Goal: Complete application form: Complete application form

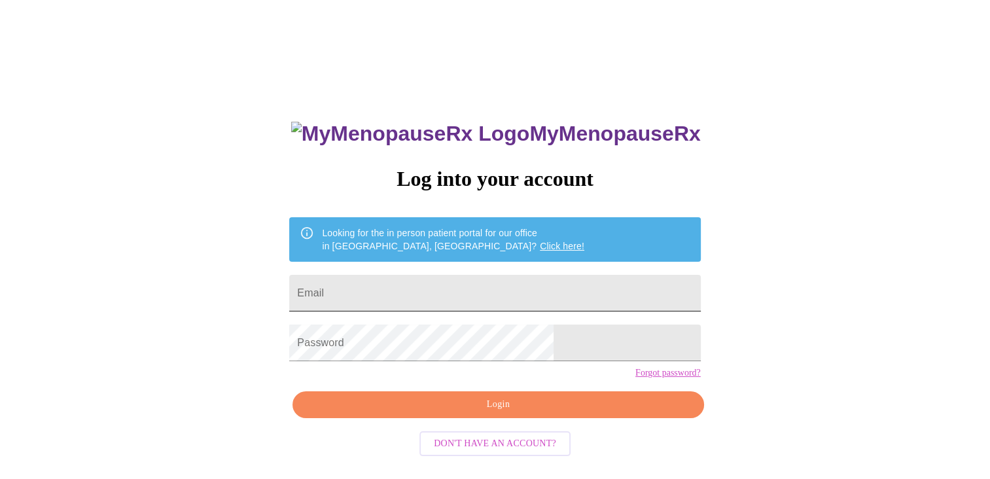
click at [573, 275] on input "Email" at bounding box center [494, 293] width 411 height 37
type input "[EMAIL_ADDRESS][DOMAIN_NAME]"
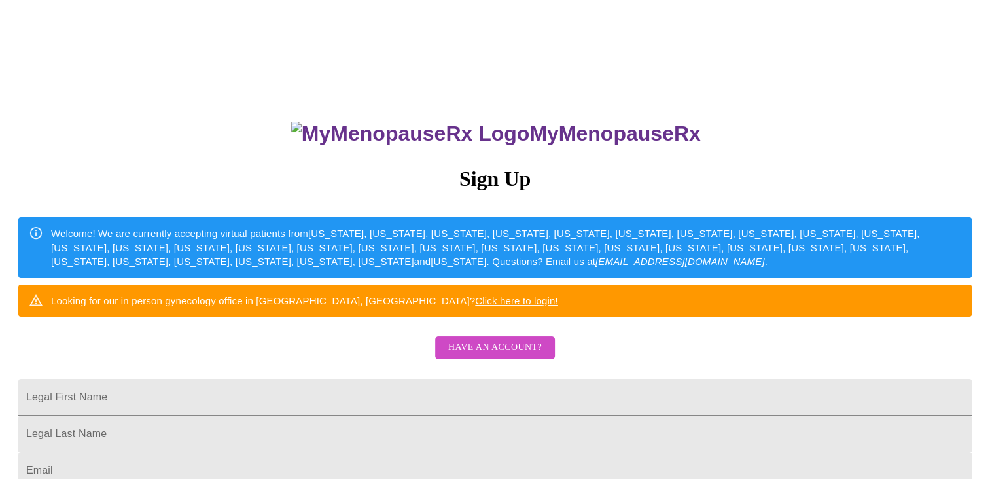
click at [492, 356] on span "Have an account?" at bounding box center [495, 347] width 94 height 16
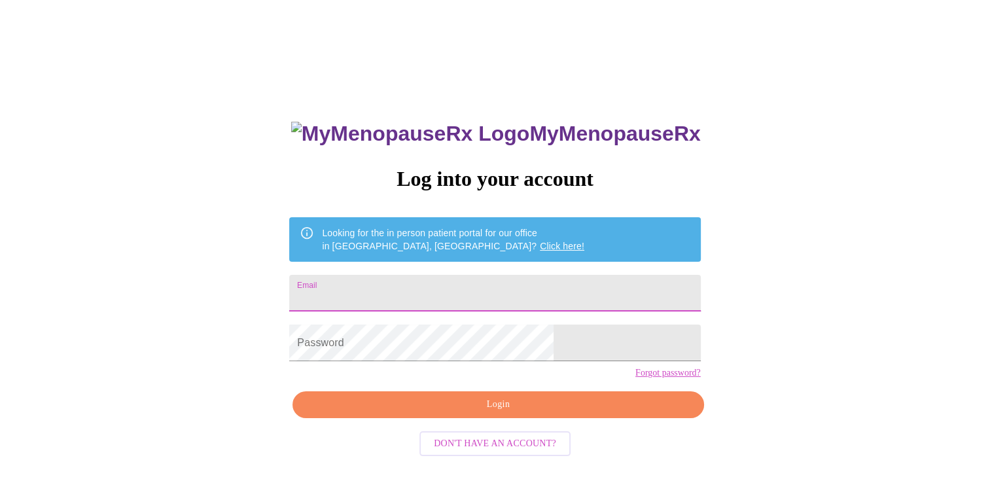
click at [460, 289] on input "Email" at bounding box center [494, 293] width 411 height 37
click at [635, 378] on link "Forgot password?" at bounding box center [667, 373] width 65 height 10
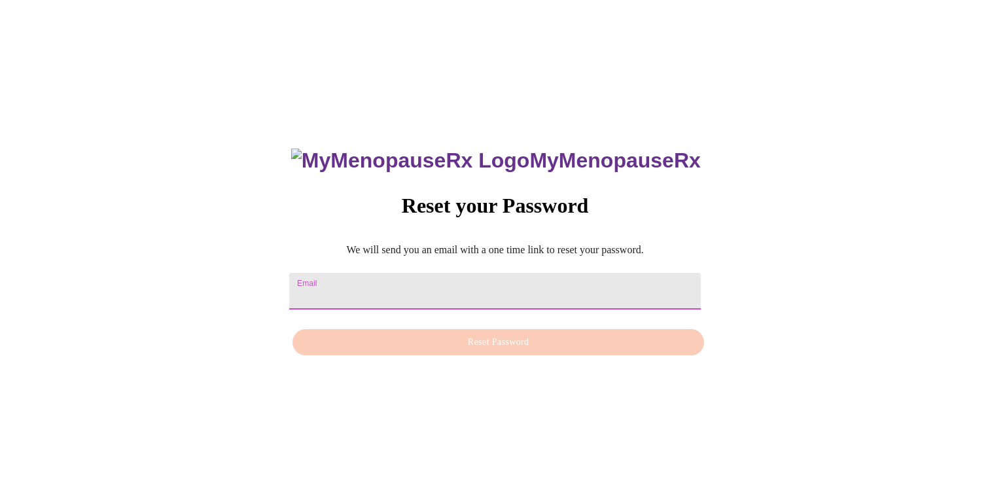
click at [480, 277] on input "Email" at bounding box center [494, 291] width 411 height 37
type input "[EMAIL_ADDRESS][DOMAIN_NAME]"
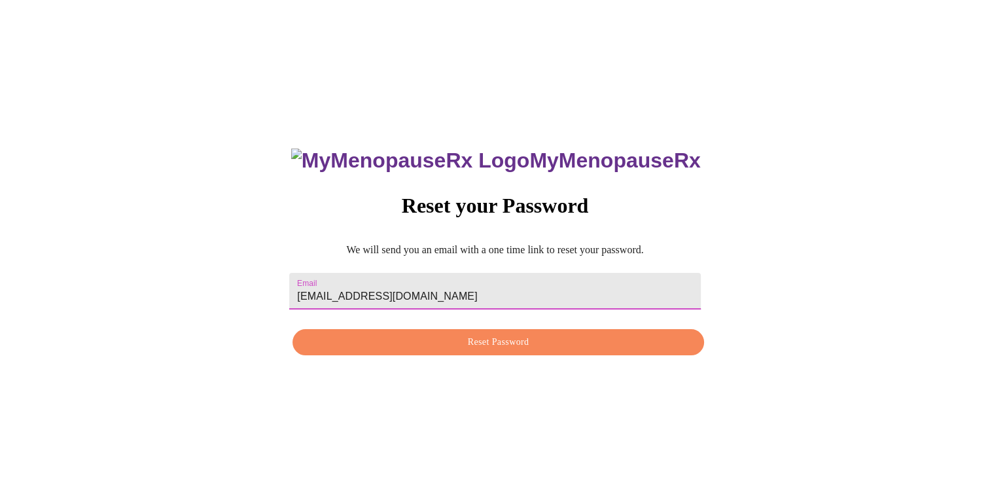
click at [494, 350] on span "Reset Password" at bounding box center [497, 342] width 381 height 16
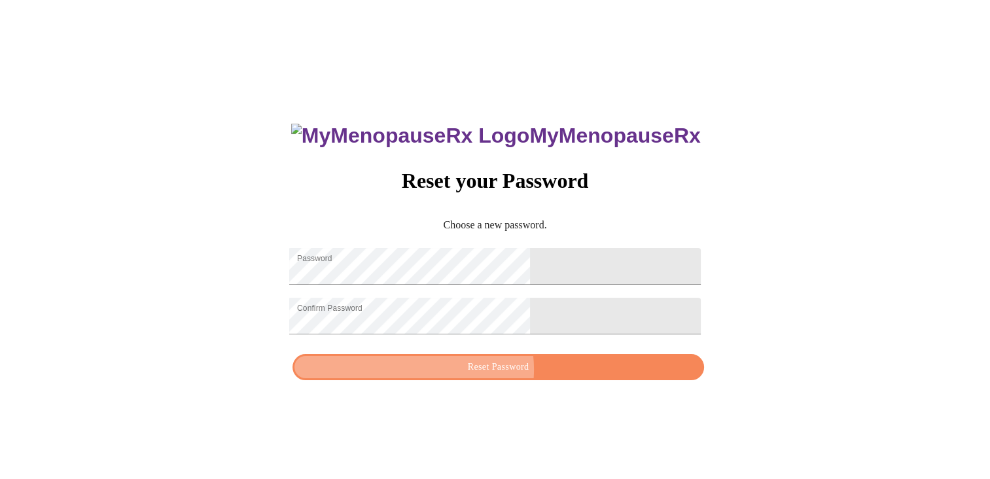
click at [496, 375] on span "Reset Password" at bounding box center [497, 367] width 381 height 16
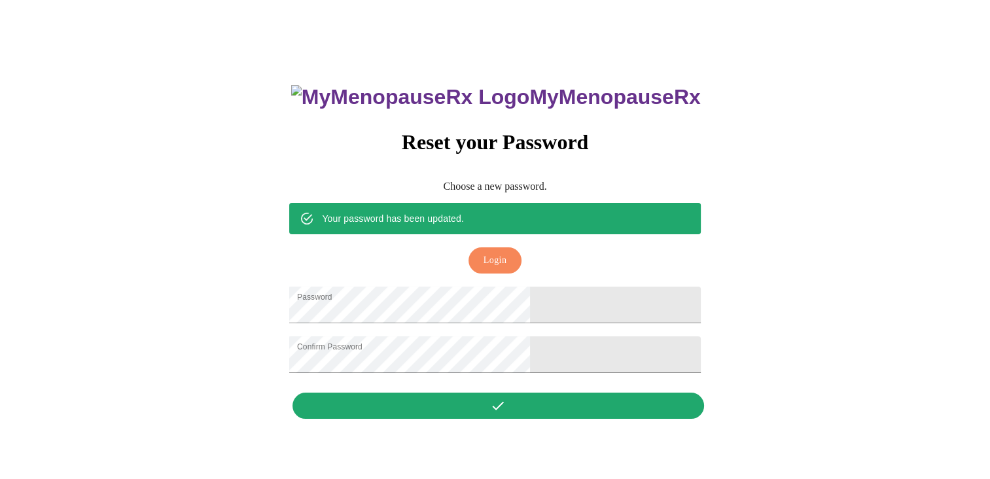
click at [506, 252] on span "Login" at bounding box center [494, 260] width 23 height 16
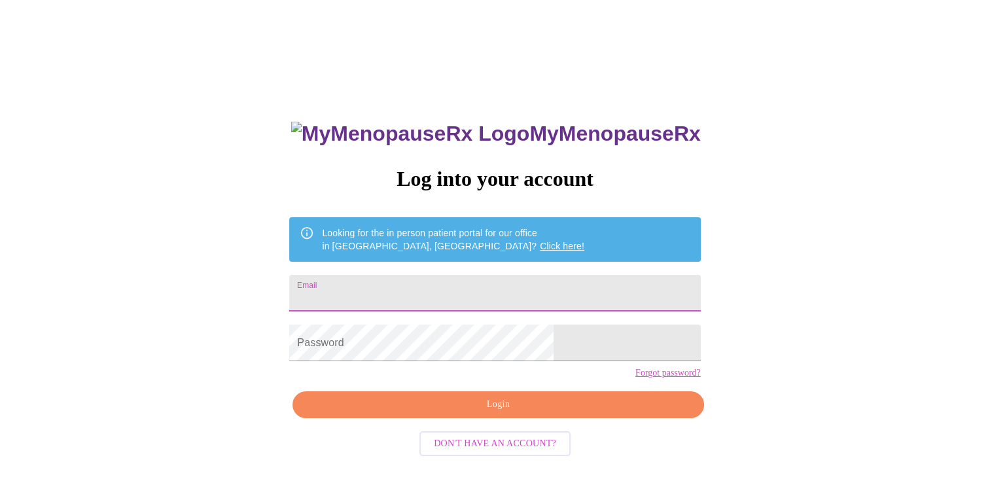
click at [506, 275] on input "Email" at bounding box center [494, 293] width 411 height 37
type input "[EMAIL_ADDRESS][DOMAIN_NAME]"
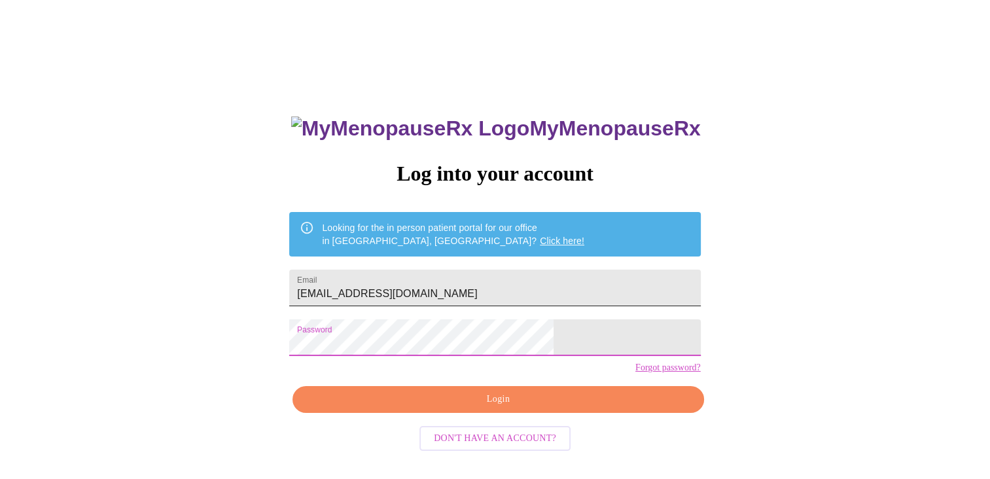
scroll to position [13, 0]
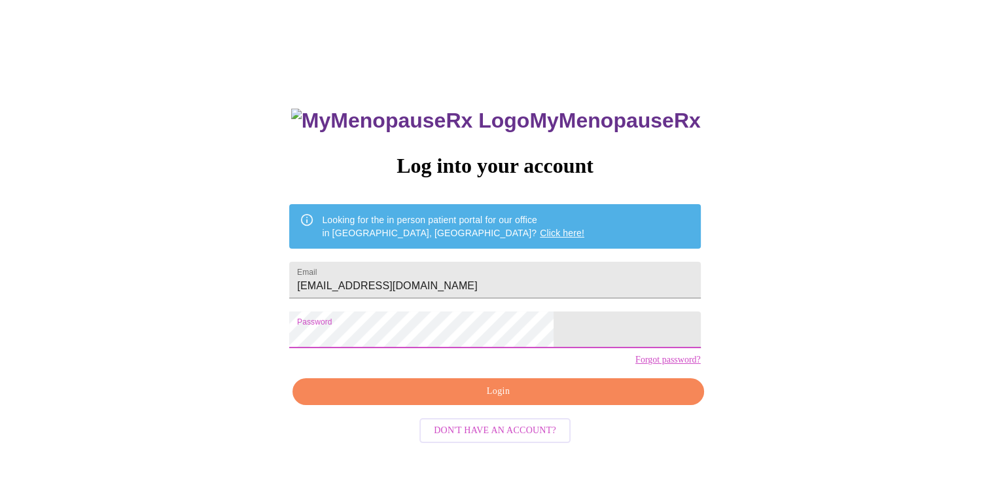
click at [553, 405] on button "Login" at bounding box center [497, 391] width 411 height 27
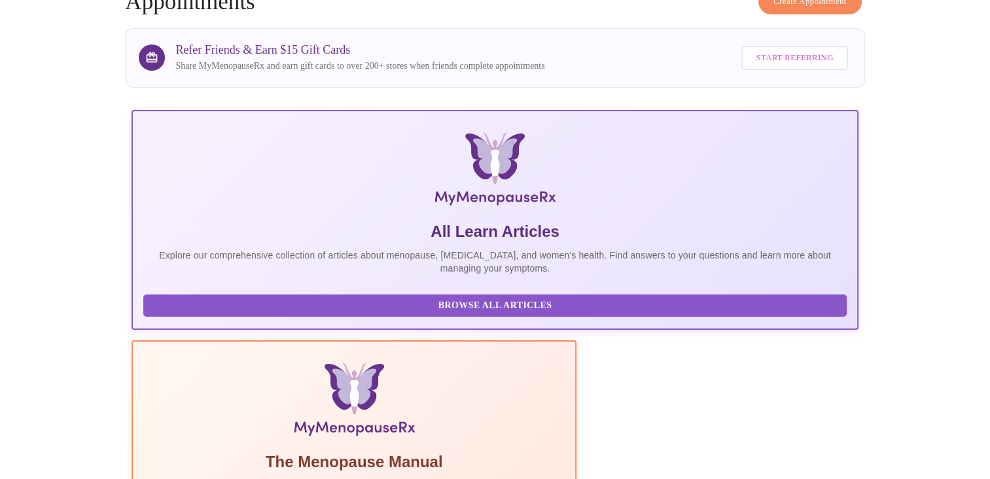
scroll to position [327, 0]
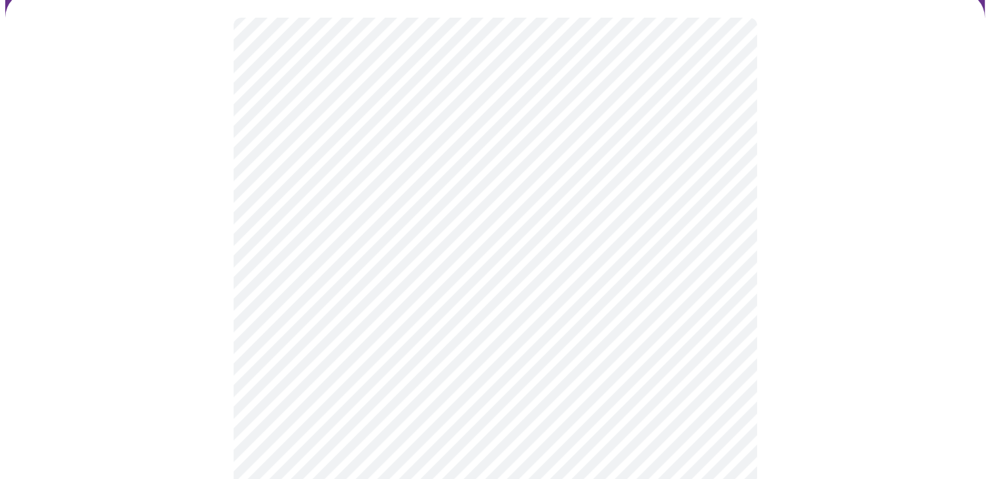
scroll to position [196, 0]
click at [451, 83] on body "MyMenopauseRx Appointments Messaging Labs Uploads Medications Community Refer a…" at bounding box center [494, 406] width 979 height 1194
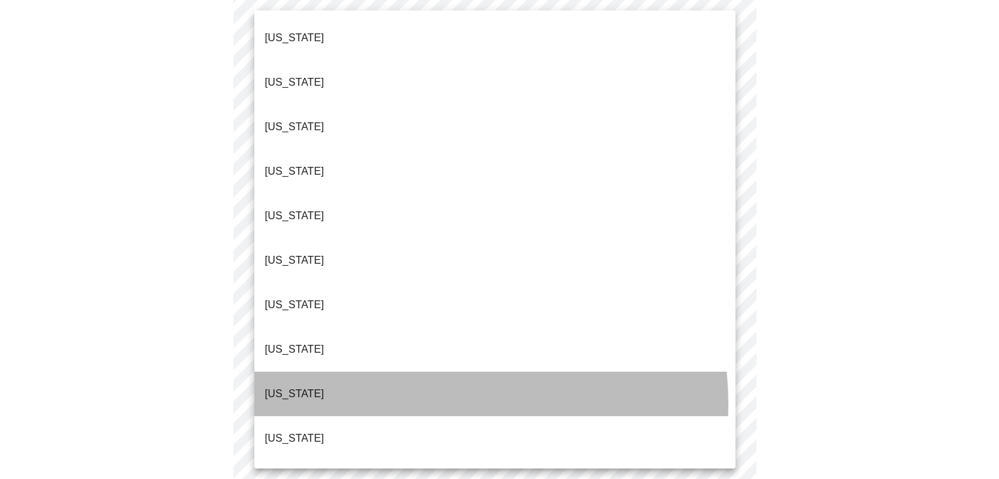
click at [427, 371] on li "[US_STATE]" at bounding box center [494, 393] width 481 height 44
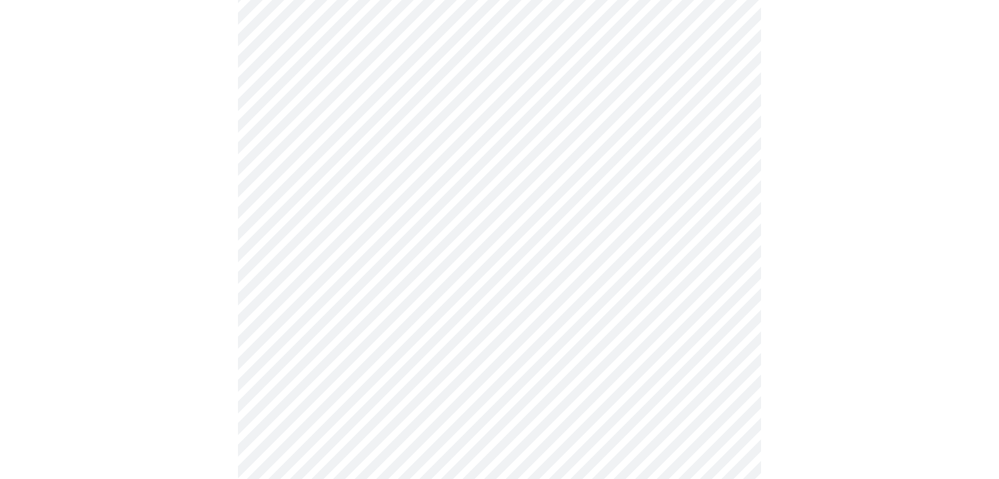
click at [383, 86] on body "MyMenopauseRx Appointments Messaging Labs Uploads Medications Community Refer a…" at bounding box center [499, 402] width 989 height 1186
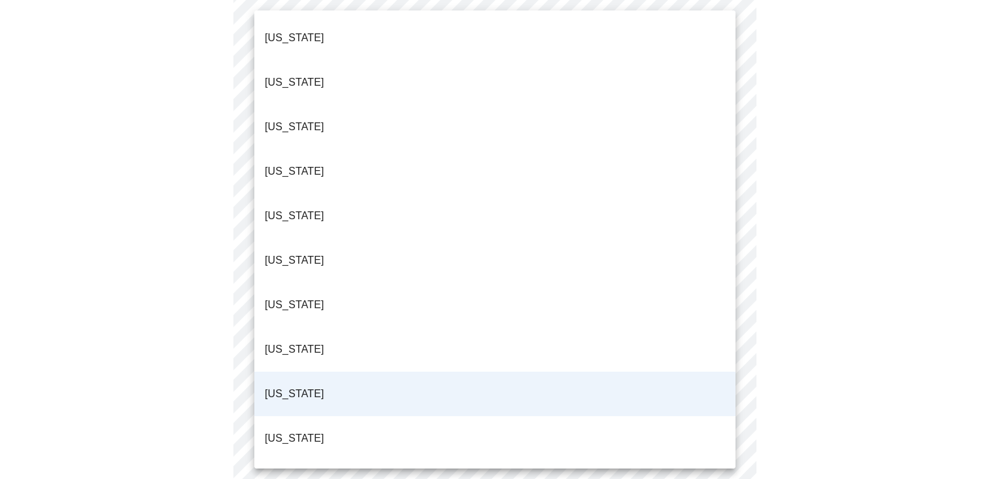
click at [322, 416] on li "[US_STATE]" at bounding box center [494, 438] width 481 height 44
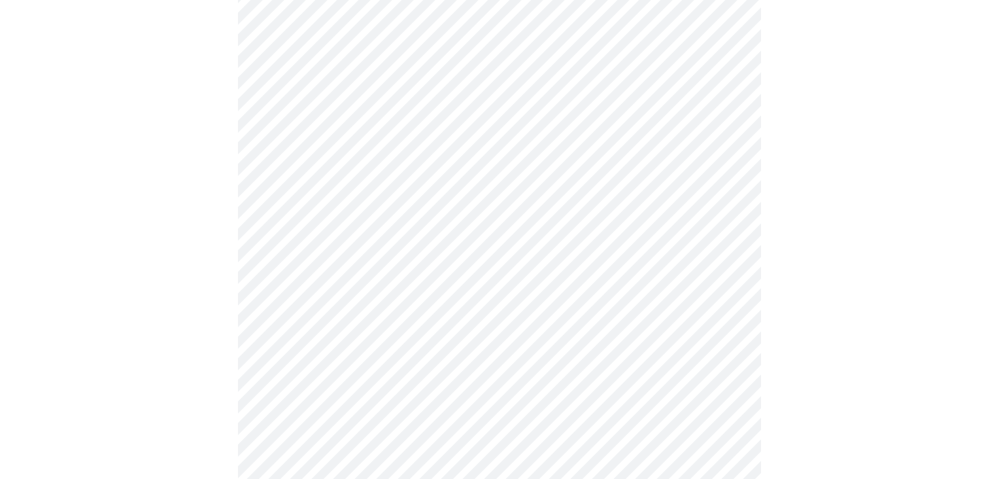
click at [409, 187] on body "MyMenopauseRx Appointments Messaging Labs Uploads Medications Community Refer a…" at bounding box center [499, 402] width 989 height 1186
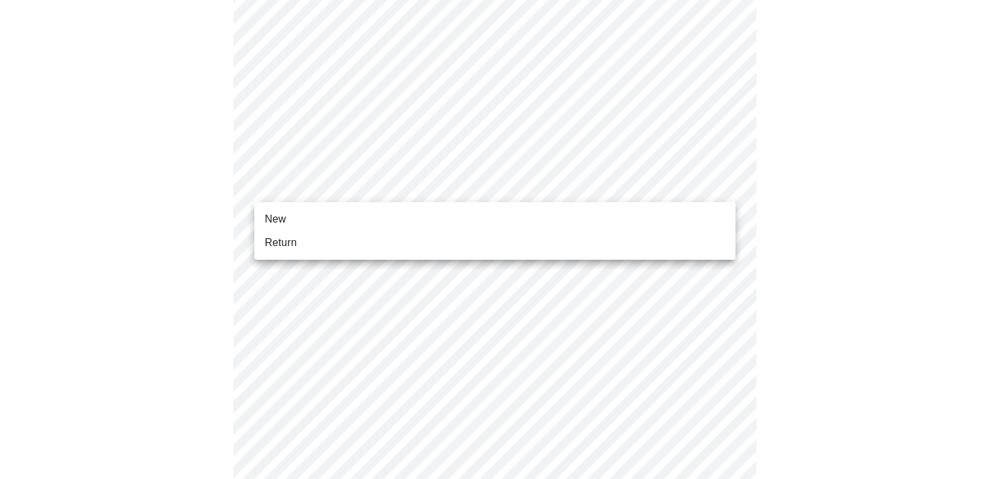
click at [360, 246] on li "Return" at bounding box center [494, 243] width 481 height 24
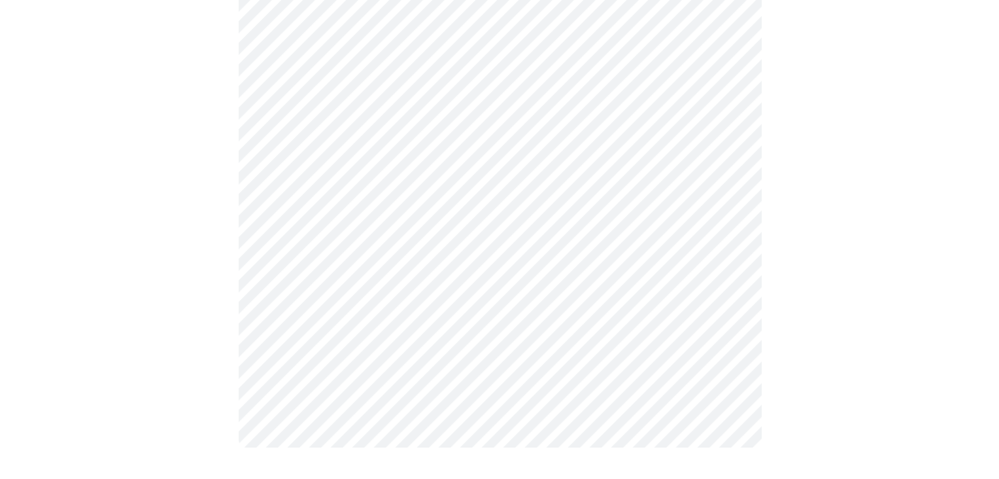
scroll to position [0, 0]
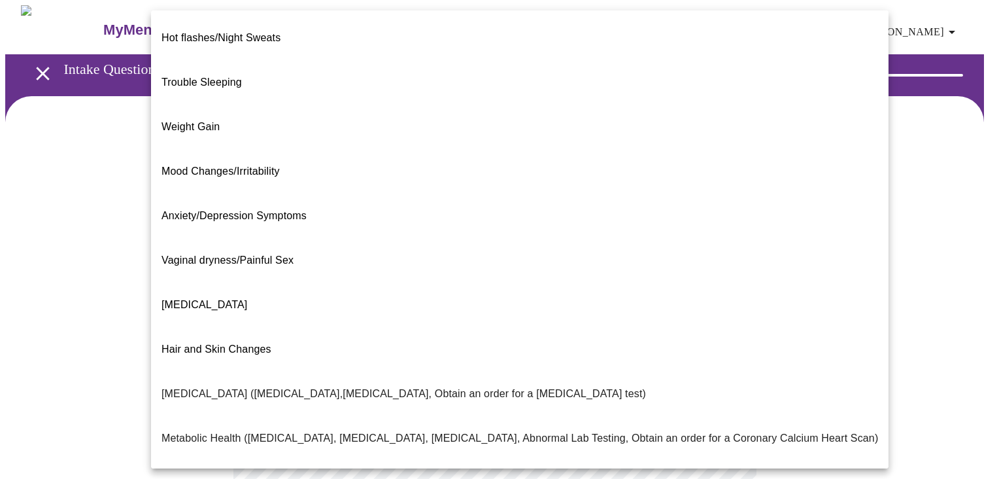
click at [392, 272] on body "MyMenopauseRx Appointments Messaging Labs Uploads Medications Community Refer a…" at bounding box center [499, 397] width 989 height 785
click at [218, 343] on span "Hair and Skin Changes" at bounding box center [217, 348] width 110 height 11
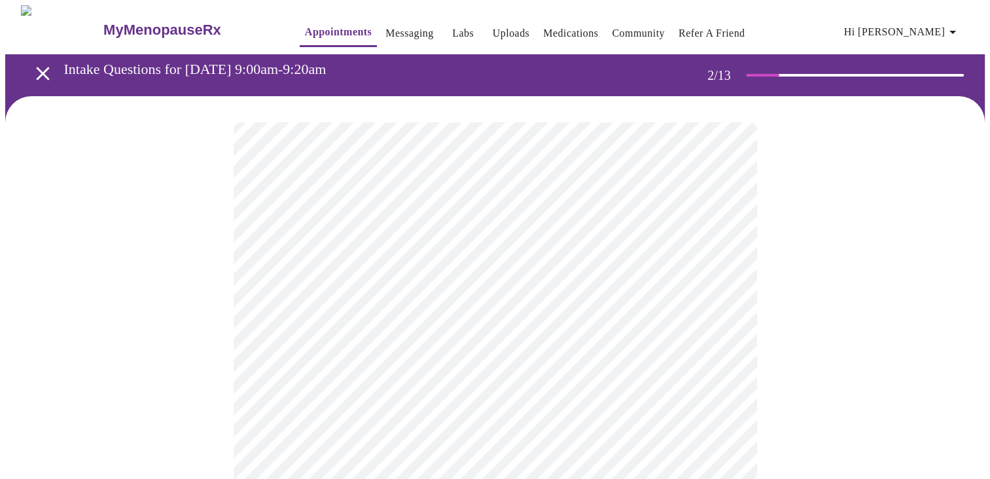
click at [429, 408] on body "MyMenopauseRx Appointments Messaging Labs Uploads Medications Community Refer a…" at bounding box center [494, 394] width 979 height 778
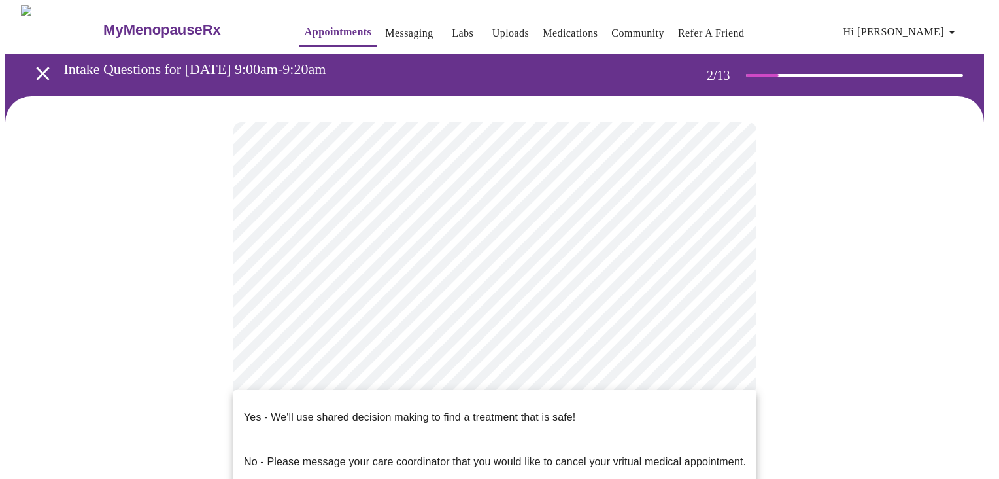
click at [658, 361] on div at bounding box center [499, 239] width 999 height 479
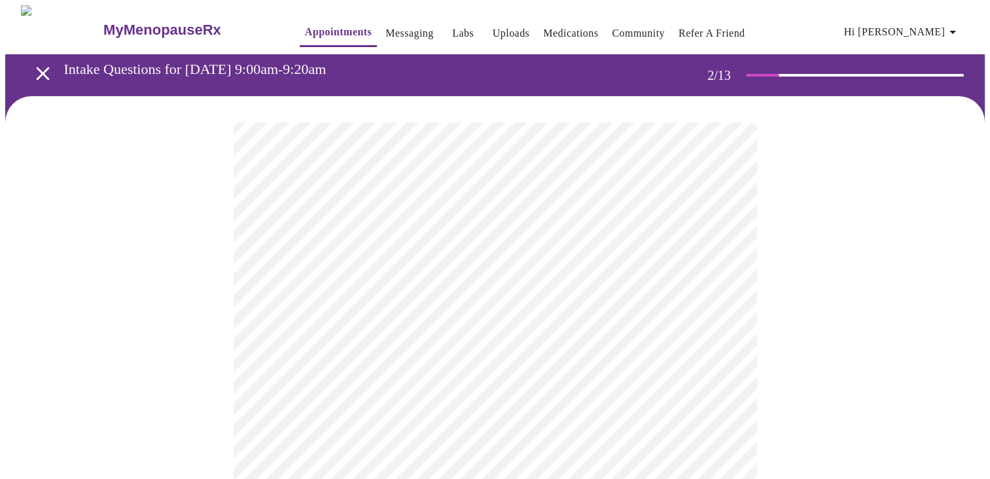
scroll to position [196, 0]
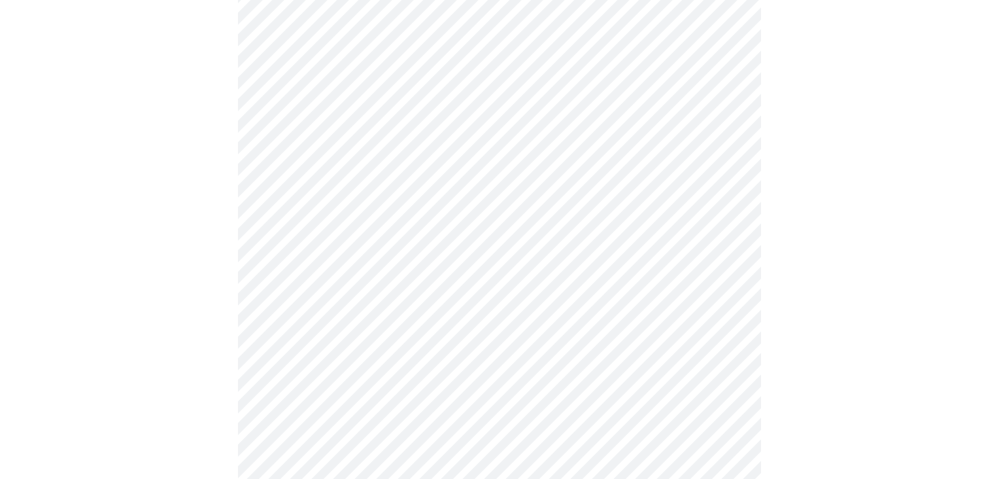
click at [374, 209] on body "MyMenopauseRx Appointments Messaging Labs Uploads Medications Community Refer a…" at bounding box center [499, 198] width 989 height 778
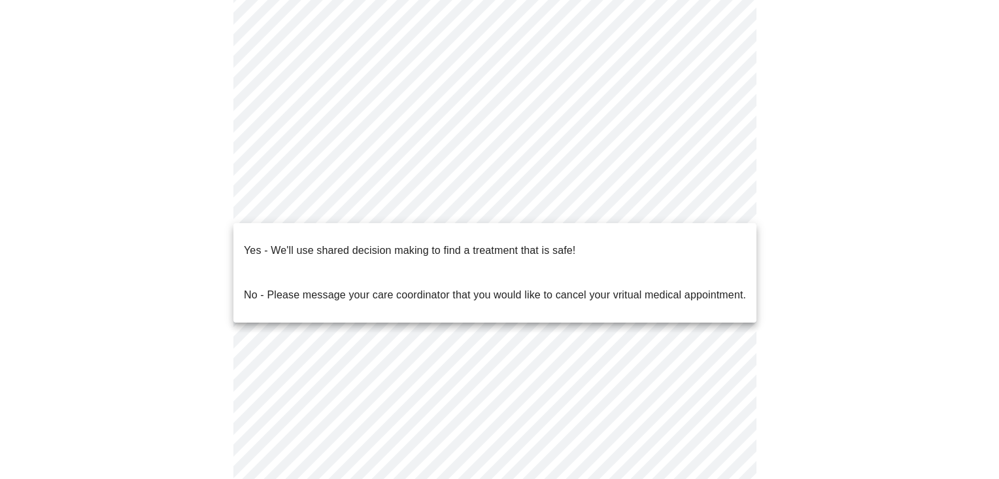
click at [357, 287] on p "No - Please message your care coordinator that you would like to cancel your vr…" at bounding box center [495, 295] width 502 height 16
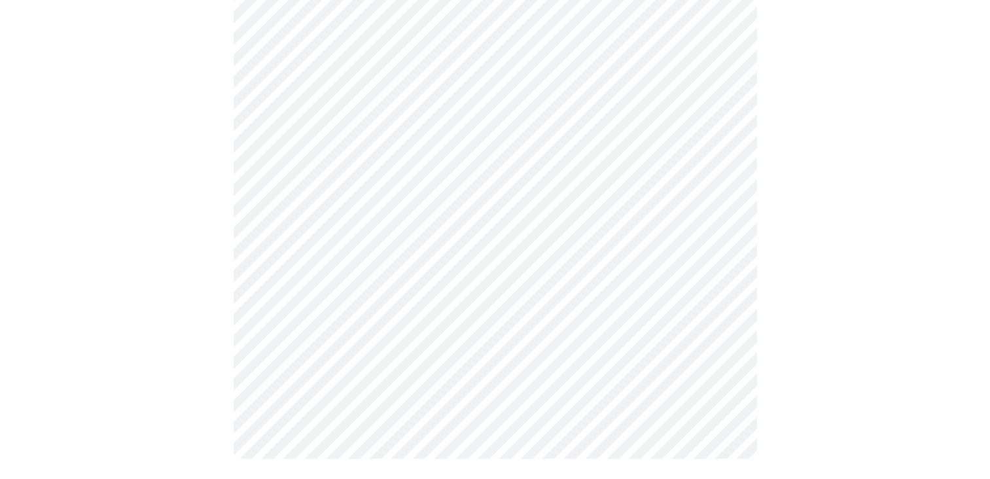
scroll to position [0, 0]
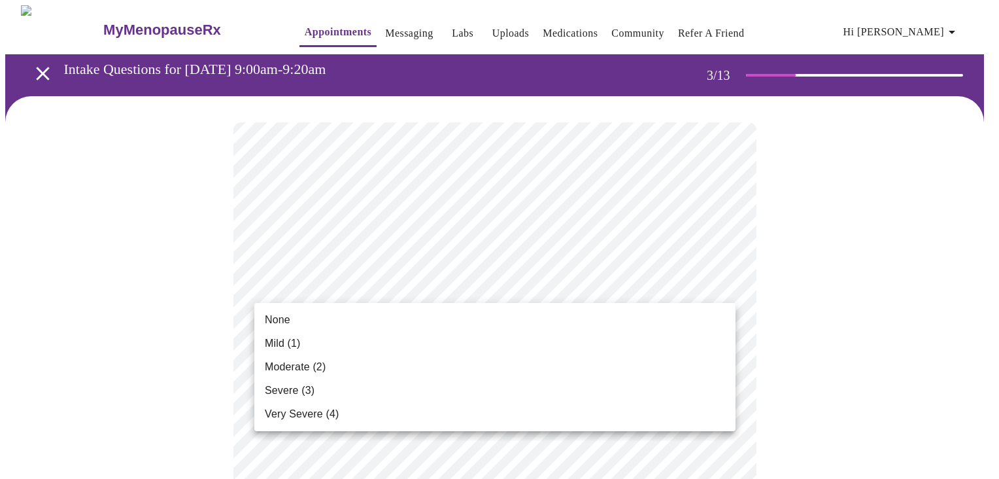
click at [400, 371] on li "Moderate (2)" at bounding box center [494, 367] width 481 height 24
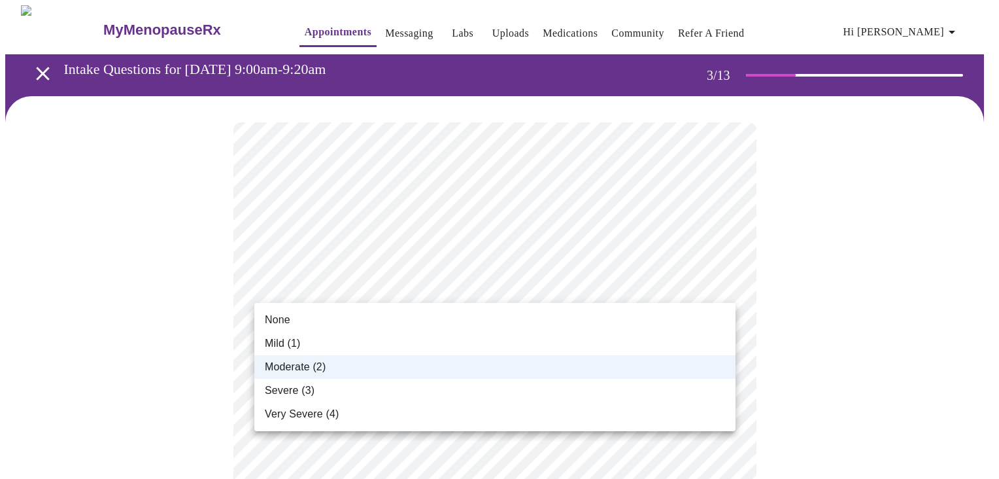
click at [330, 337] on li "Mild (1)" at bounding box center [494, 344] width 481 height 24
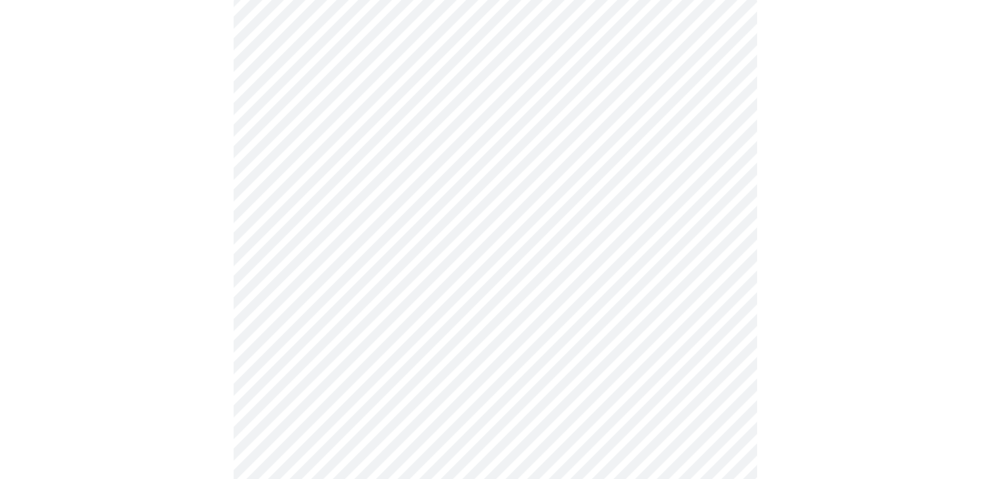
scroll to position [131, 0]
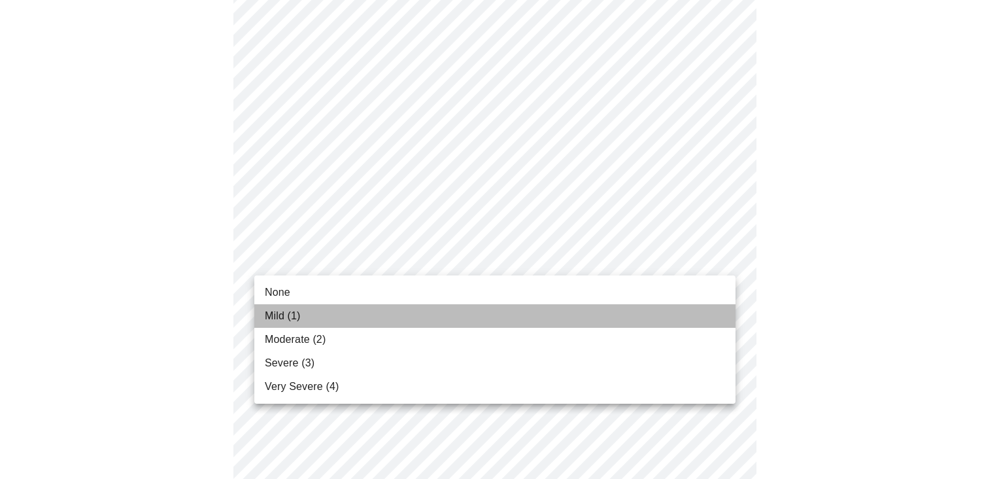
click at [347, 325] on li "Mild (1)" at bounding box center [494, 316] width 481 height 24
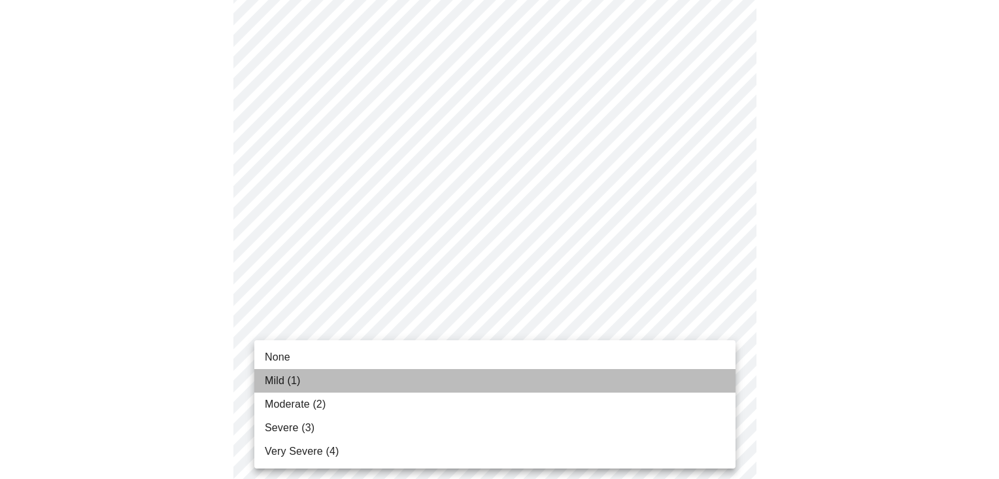
click at [382, 377] on li "Mild (1)" at bounding box center [494, 381] width 481 height 24
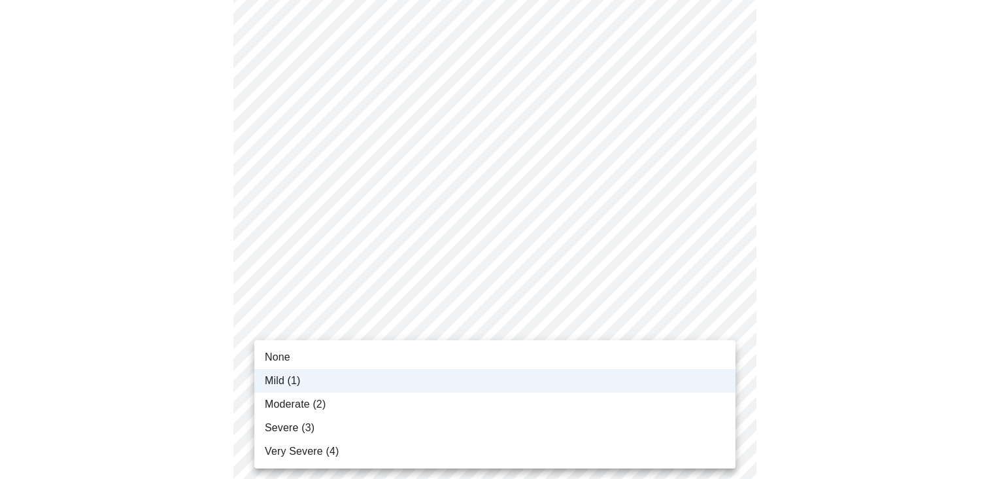
click at [330, 358] on li "None" at bounding box center [494, 357] width 481 height 24
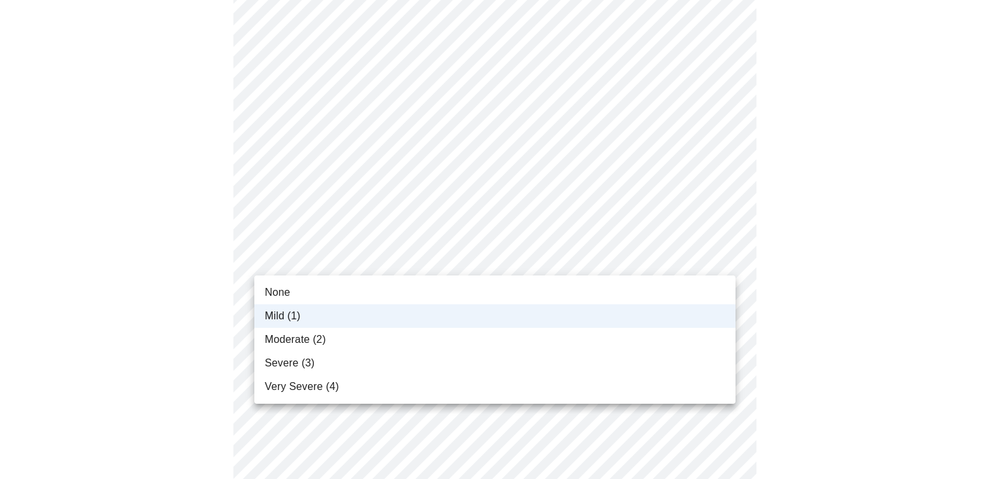
click at [356, 262] on div at bounding box center [499, 239] width 999 height 479
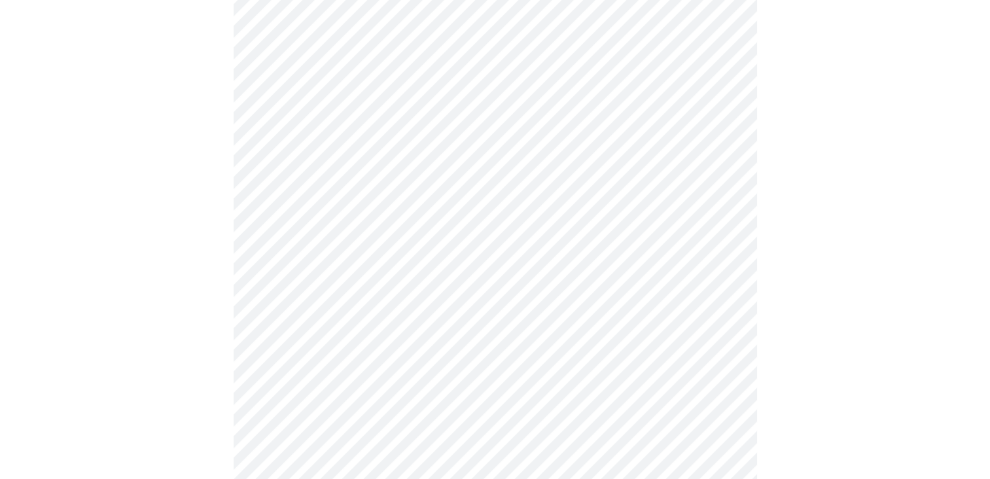
scroll to position [327, 0]
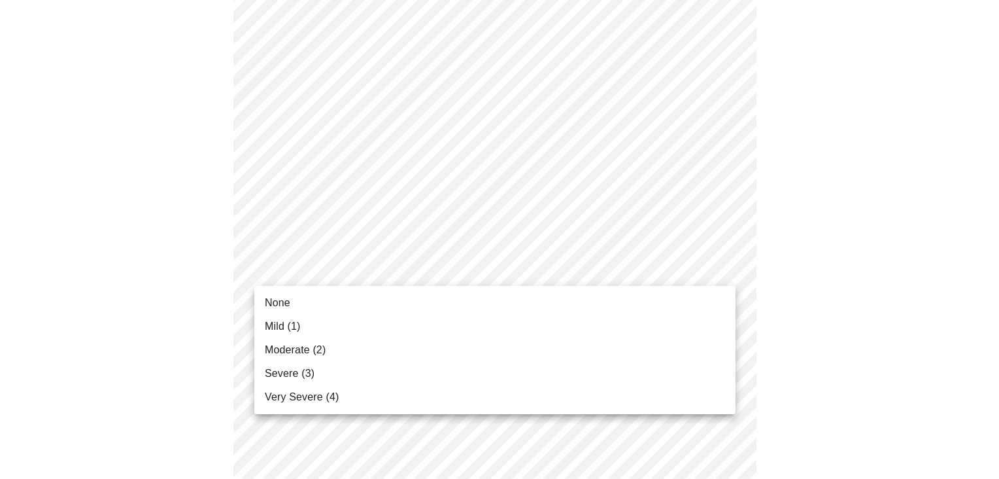
click at [358, 371] on li "Severe (3)" at bounding box center [494, 374] width 481 height 24
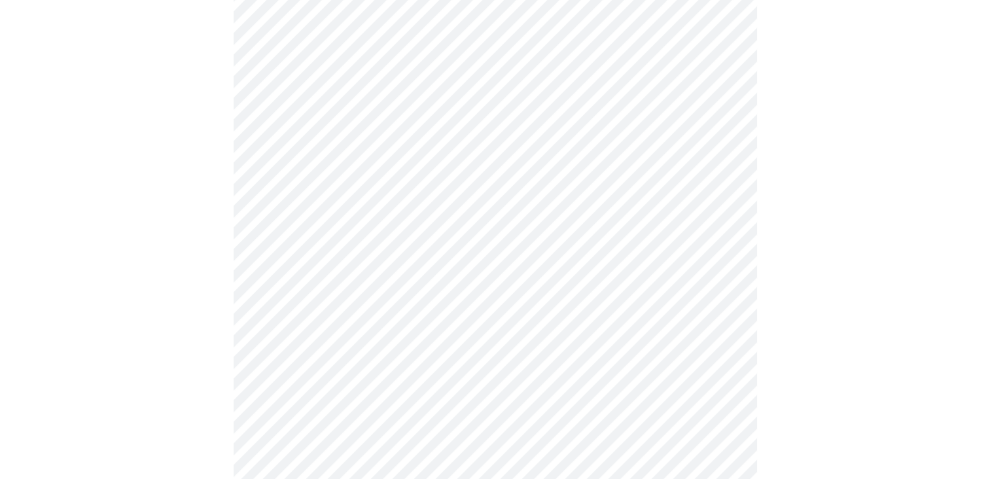
scroll to position [458, 0]
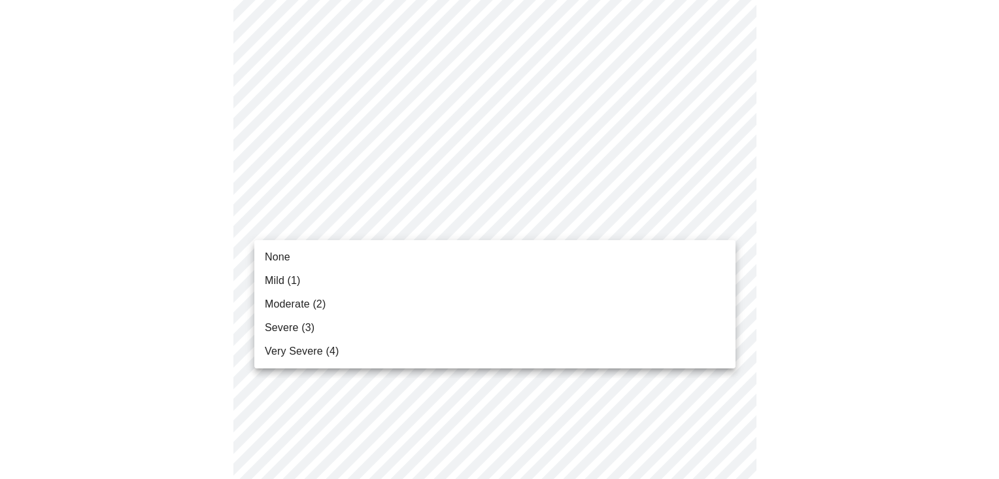
click at [383, 220] on body "MyMenopauseRx Appointments Messaging Labs Uploads Medications Community Refer a…" at bounding box center [499, 380] width 989 height 1666
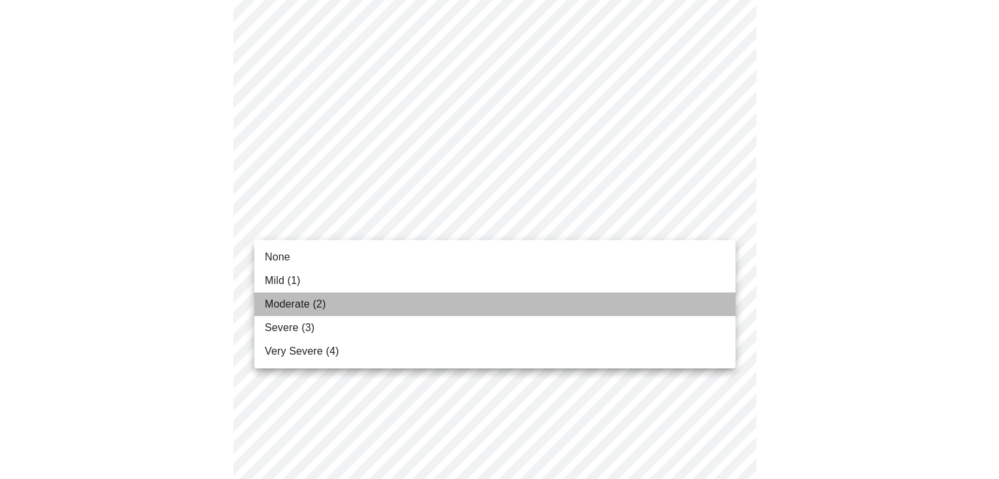
click at [366, 296] on li "Moderate (2)" at bounding box center [494, 304] width 481 height 24
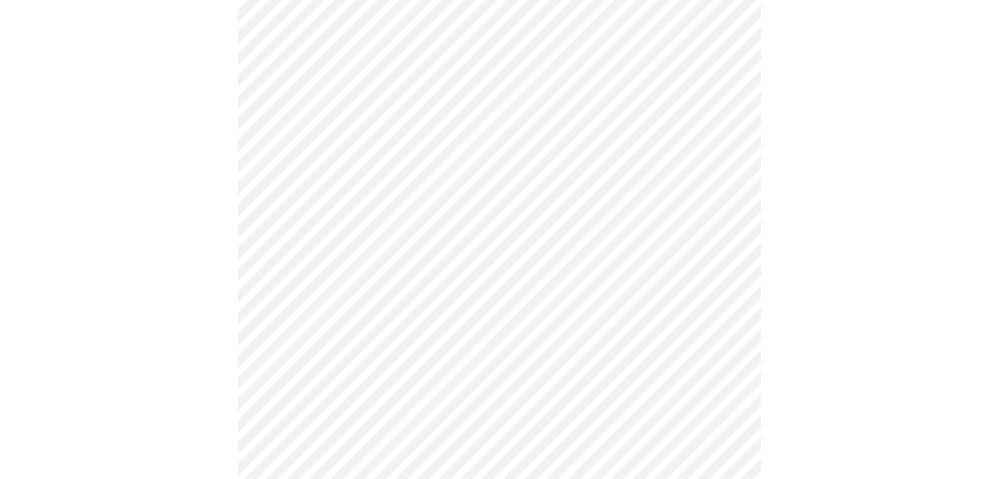
click at [453, 218] on body "MyMenopauseRx Appointments Messaging Labs Uploads Medications Community Refer a…" at bounding box center [499, 370] width 989 height 1647
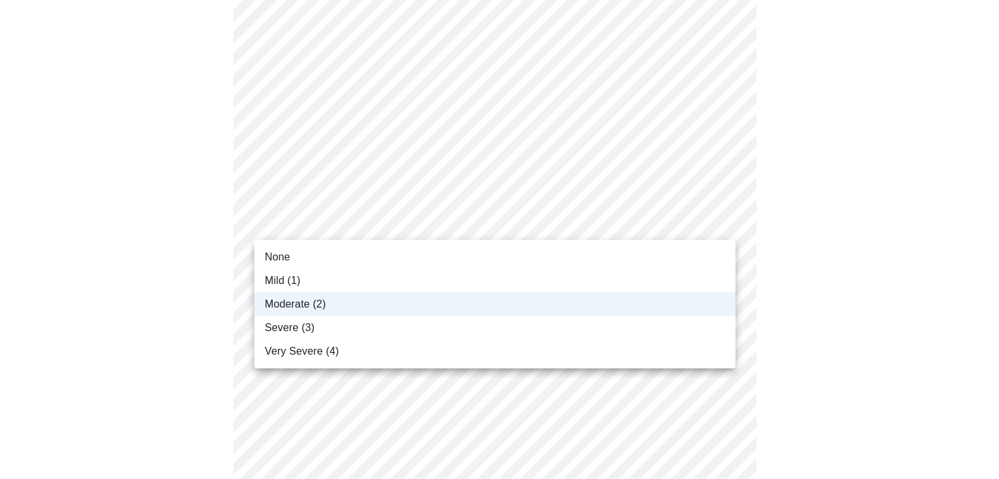
click at [388, 327] on li "Severe (3)" at bounding box center [494, 328] width 481 height 24
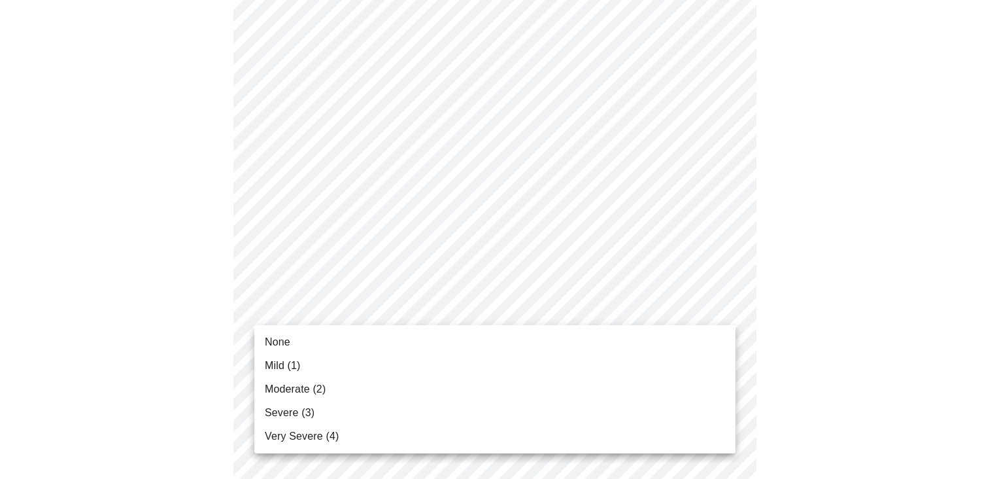
click at [466, 305] on body "MyMenopauseRx Appointments Messaging Labs Uploads Medications Community Refer a…" at bounding box center [499, 370] width 989 height 1647
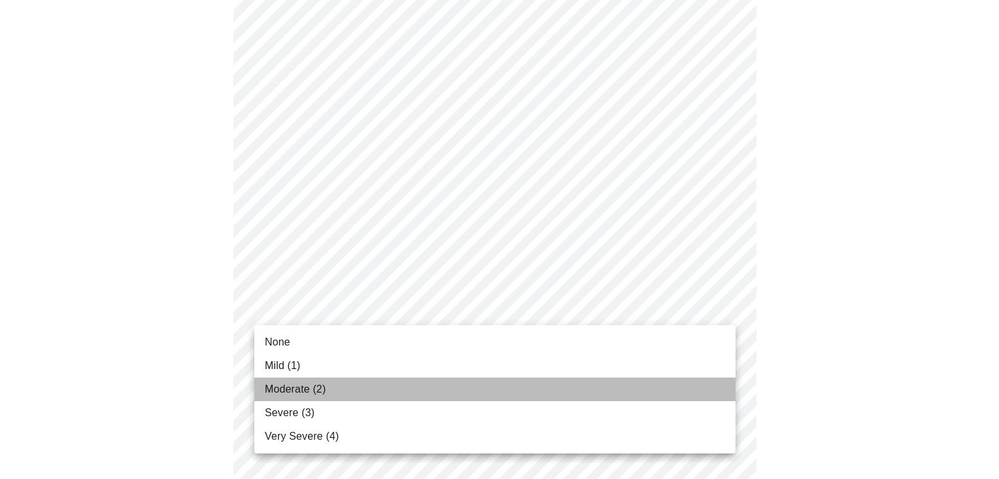
click at [367, 392] on li "Moderate (2)" at bounding box center [494, 389] width 481 height 24
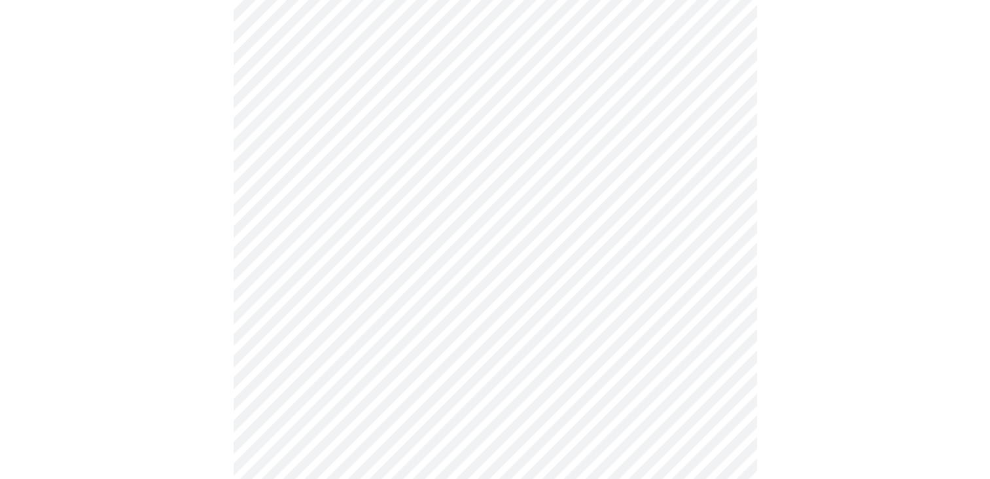
click at [409, 233] on body "MyMenopauseRx Appointments Messaging Labs Uploads Medications Community Refer a…" at bounding box center [494, 361] width 979 height 1629
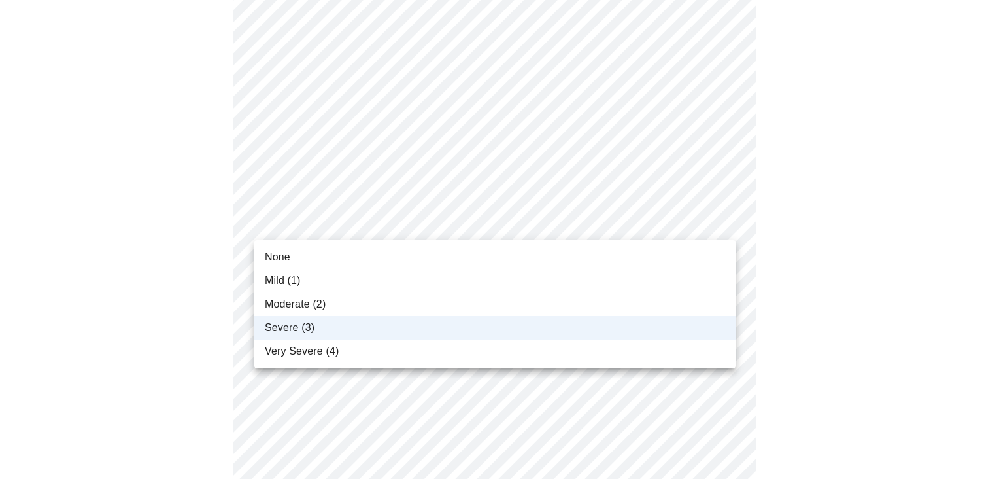
click at [369, 301] on li "Moderate (2)" at bounding box center [494, 304] width 481 height 24
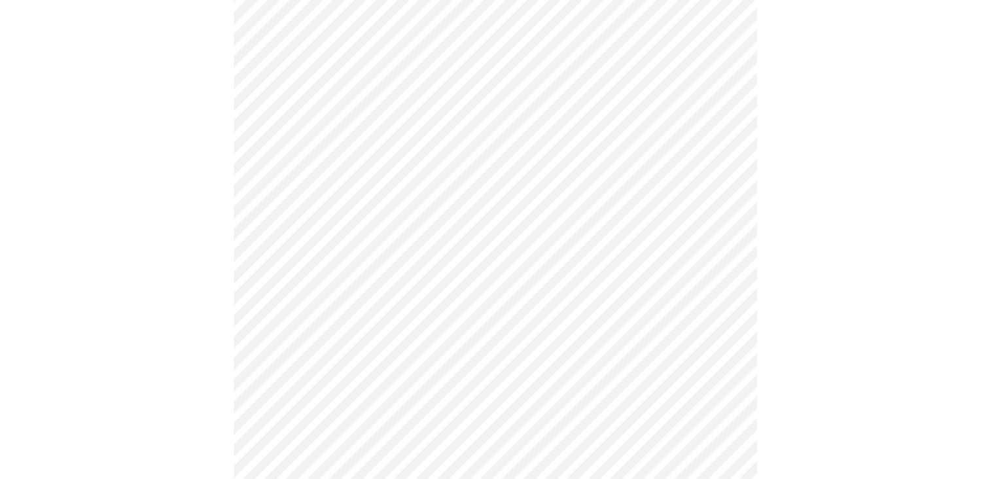
scroll to position [589, 0]
click at [434, 286] on body "MyMenopauseRx Appointments Messaging Labs Uploads Medications Community Refer a…" at bounding box center [499, 231] width 989 height 1629
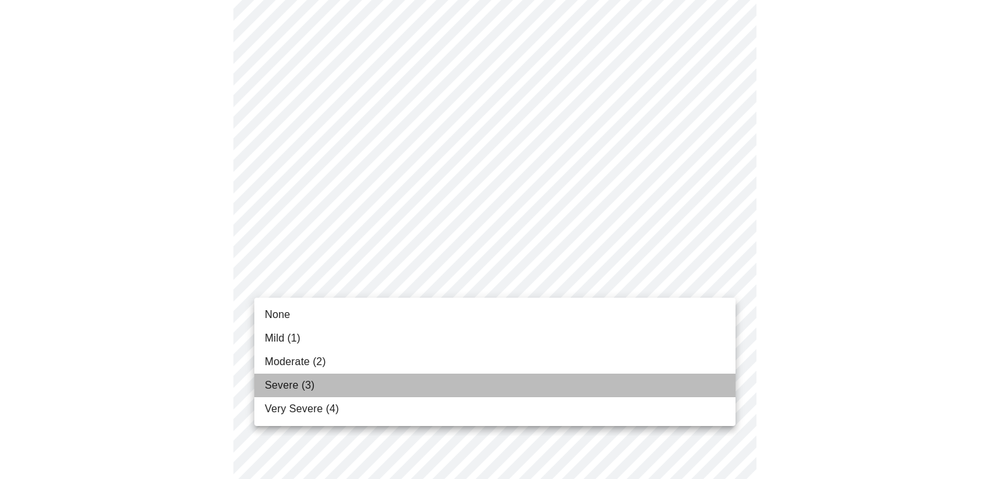
click at [378, 385] on li "Severe (3)" at bounding box center [494, 385] width 481 height 24
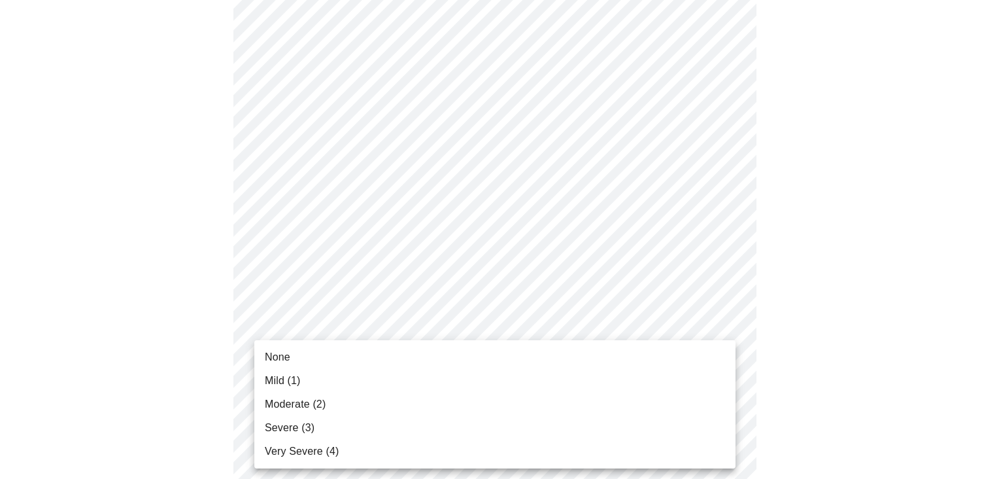
click at [395, 374] on body "MyMenopauseRx Appointments Messaging Labs Uploads Medications Community Refer a…" at bounding box center [499, 222] width 989 height 1611
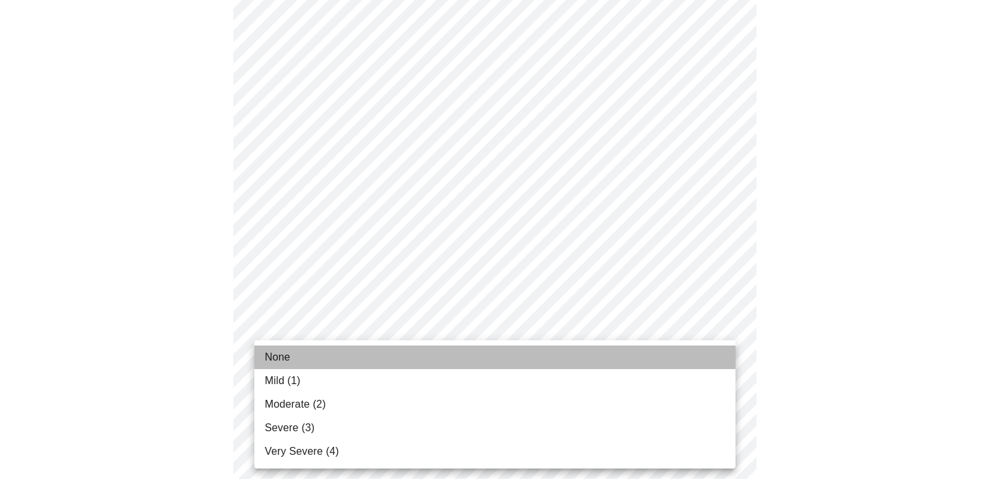
click at [377, 349] on li "None" at bounding box center [494, 357] width 481 height 24
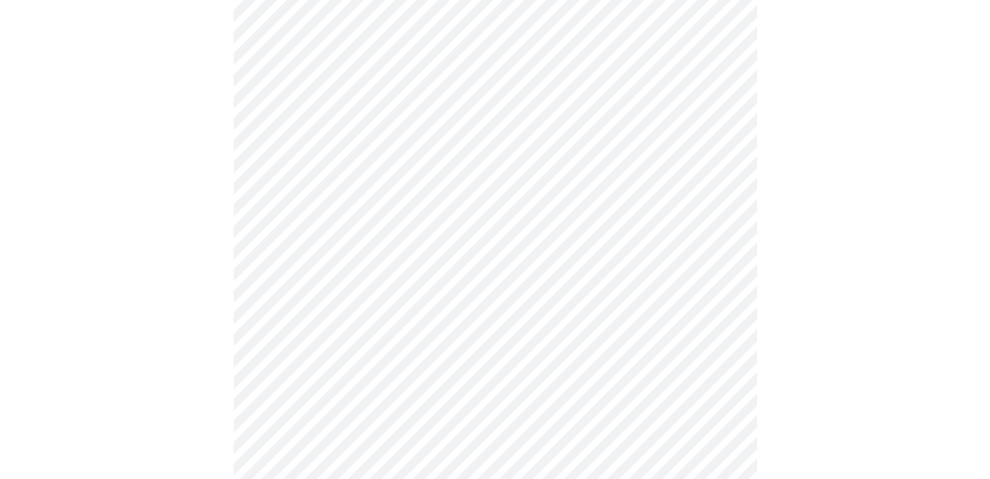
scroll to position [719, 0]
click at [485, 356] on body "MyMenopauseRx Appointments Messaging Labs Uploads Medications Community Refer a…" at bounding box center [499, 82] width 989 height 1592
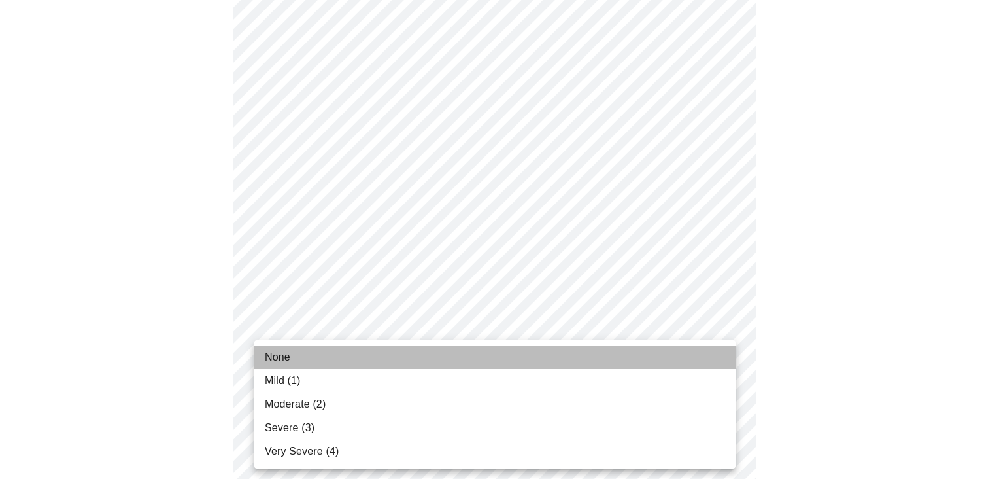
click at [405, 361] on li "None" at bounding box center [494, 357] width 481 height 24
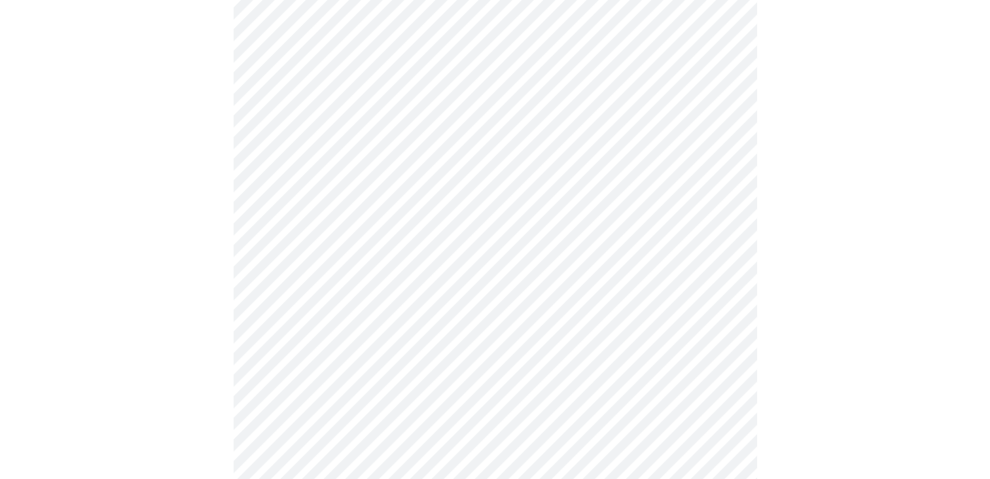
scroll to position [981, 0]
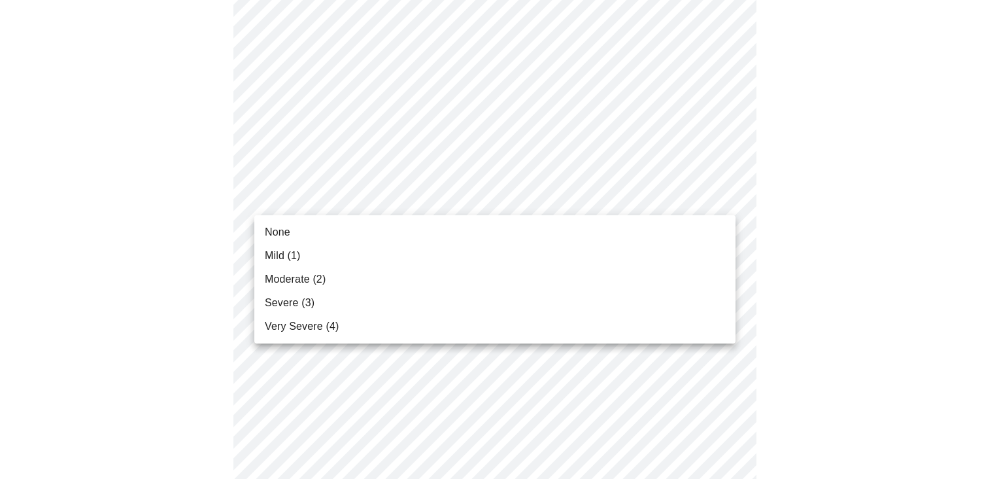
click at [438, 230] on li "None" at bounding box center [494, 232] width 481 height 24
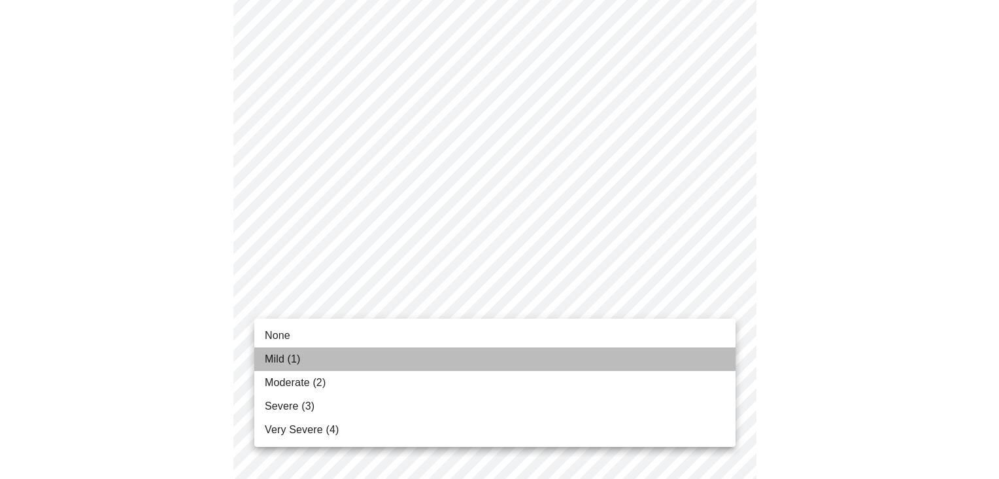
click at [430, 356] on li "Mild (1)" at bounding box center [494, 359] width 481 height 24
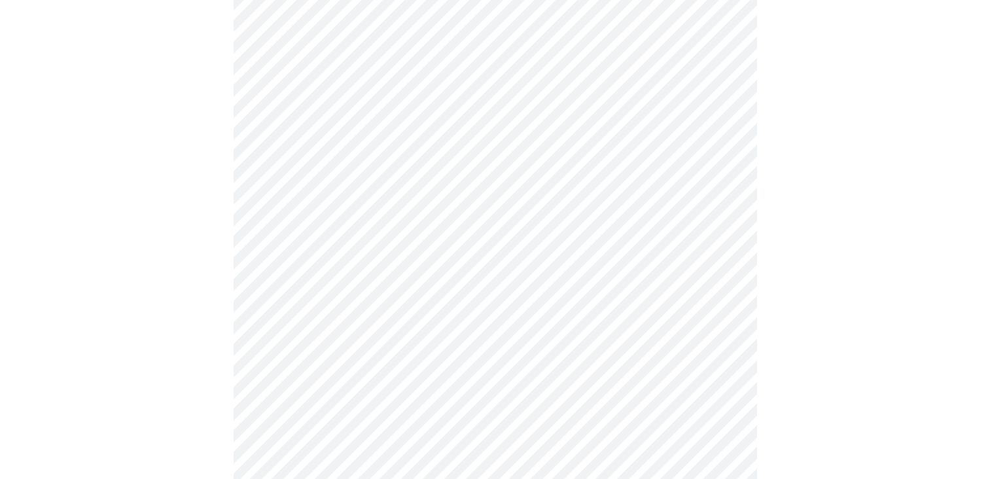
scroll to position [458, 0]
click at [481, 284] on body "MyMenopauseRx Appointments Messaging Labs Uploads Medications Community Refer a…" at bounding box center [494, 165] width 979 height 1237
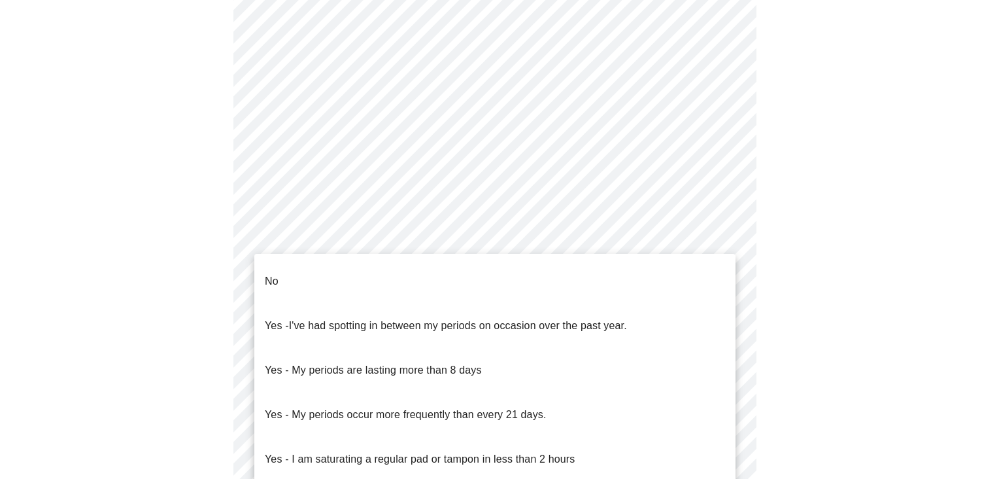
click at [408, 283] on li "No" at bounding box center [494, 281] width 481 height 44
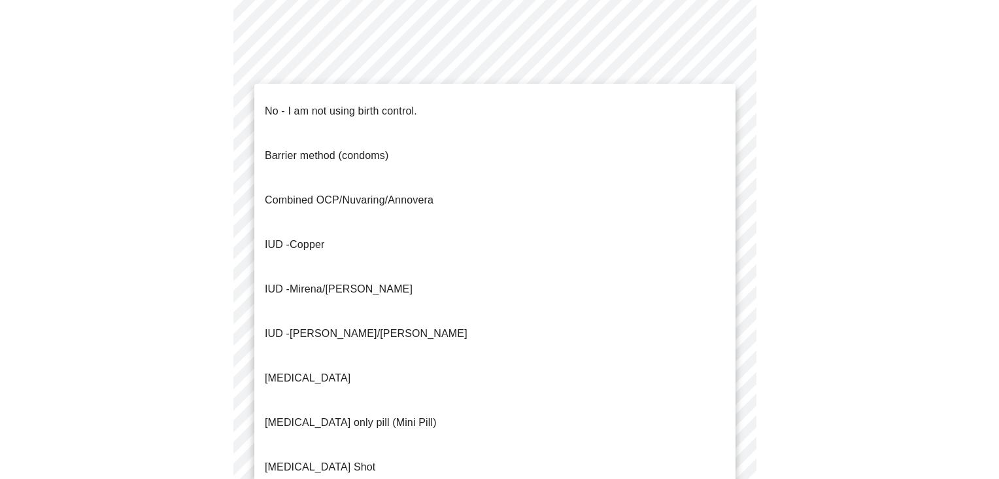
click at [411, 382] on body "MyMenopauseRx Appointments Messaging Labs Uploads Medications Community Refer a…" at bounding box center [499, 161] width 989 height 1229
click at [376, 267] on li "IUD - Mirena/[PERSON_NAME]" at bounding box center [494, 289] width 481 height 44
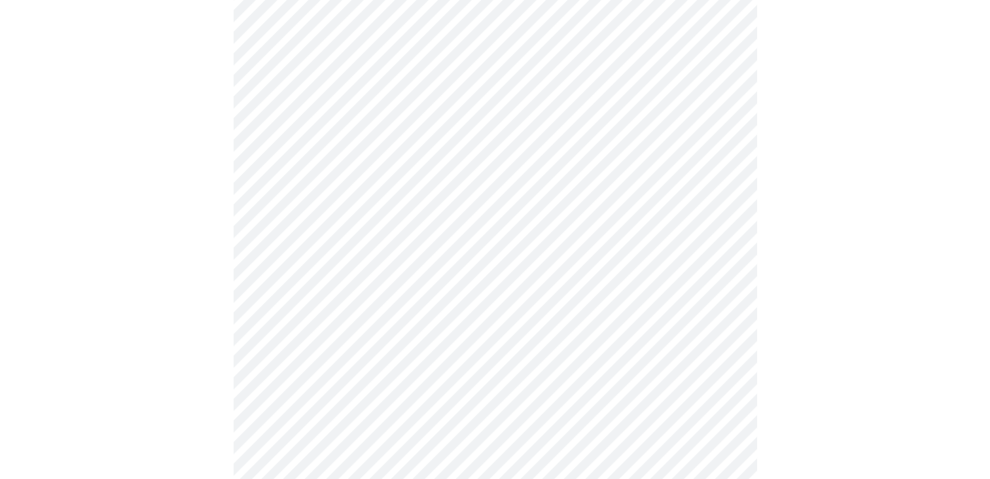
scroll to position [719, 0]
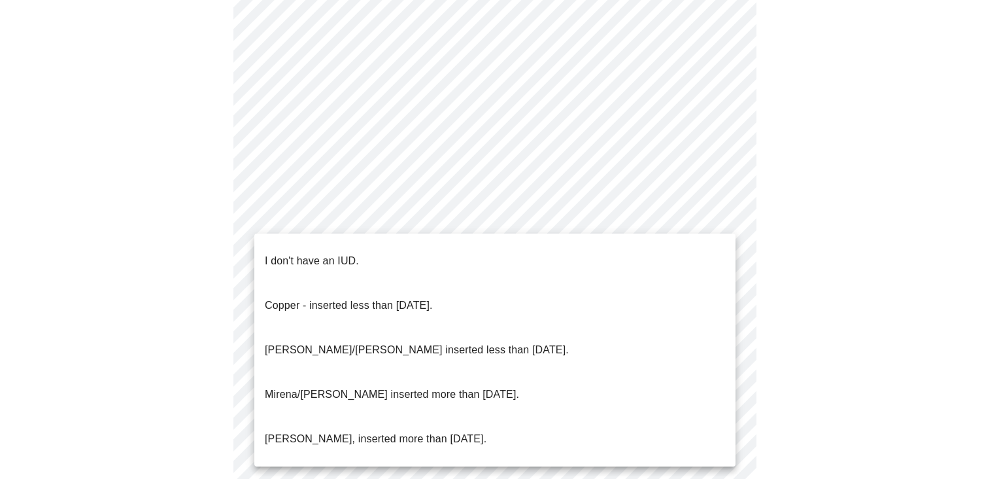
click at [383, 342] on p "[PERSON_NAME]/[PERSON_NAME] inserted less than [DATE]." at bounding box center [417, 350] width 304 height 16
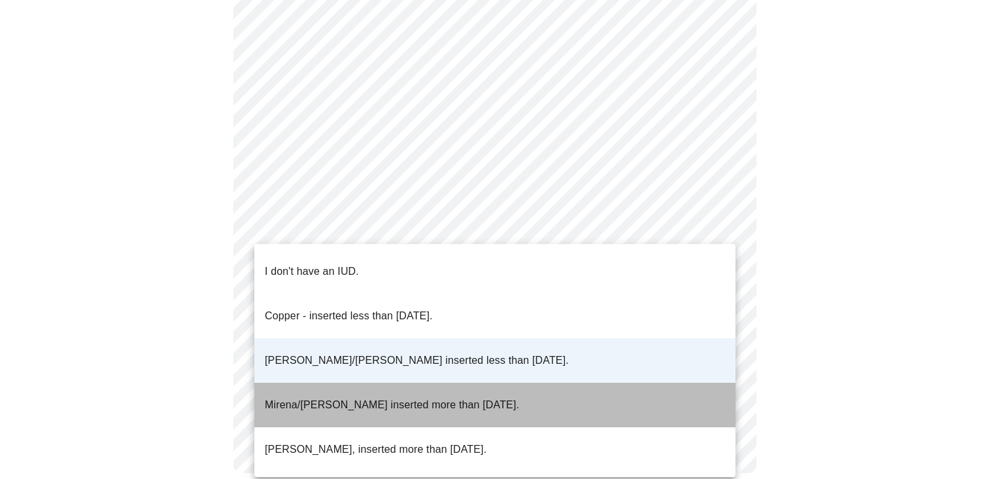
click at [408, 397] on p "Mirena/[PERSON_NAME] inserted more than [DATE]." at bounding box center [392, 405] width 254 height 16
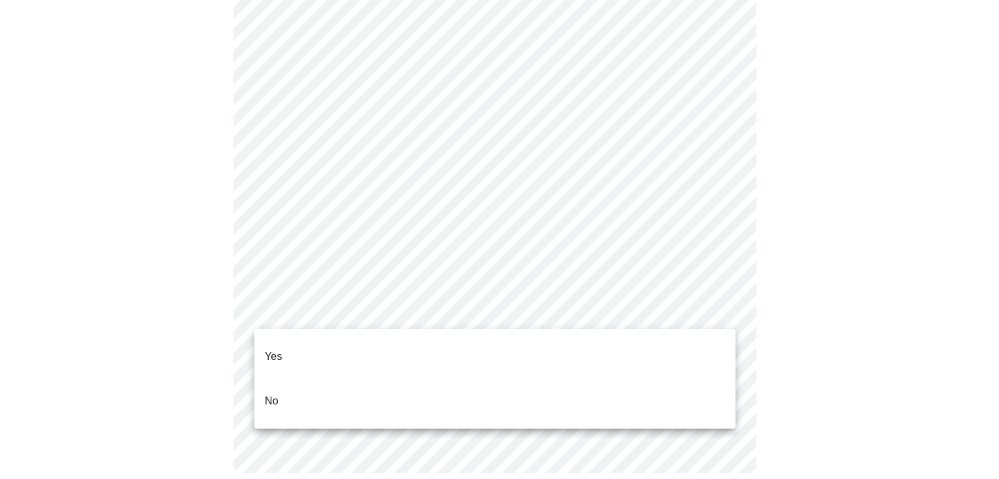
click at [366, 354] on li "Yes" at bounding box center [494, 356] width 481 height 44
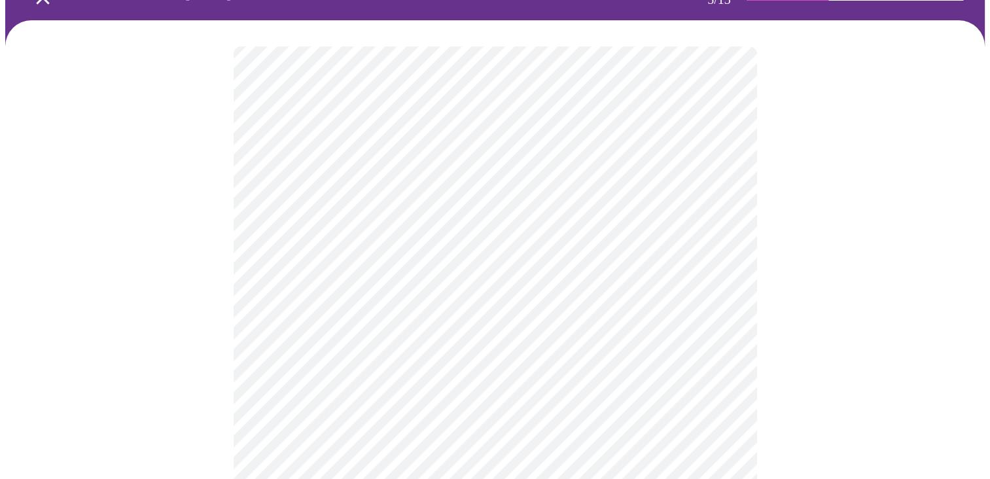
scroll to position [131, 0]
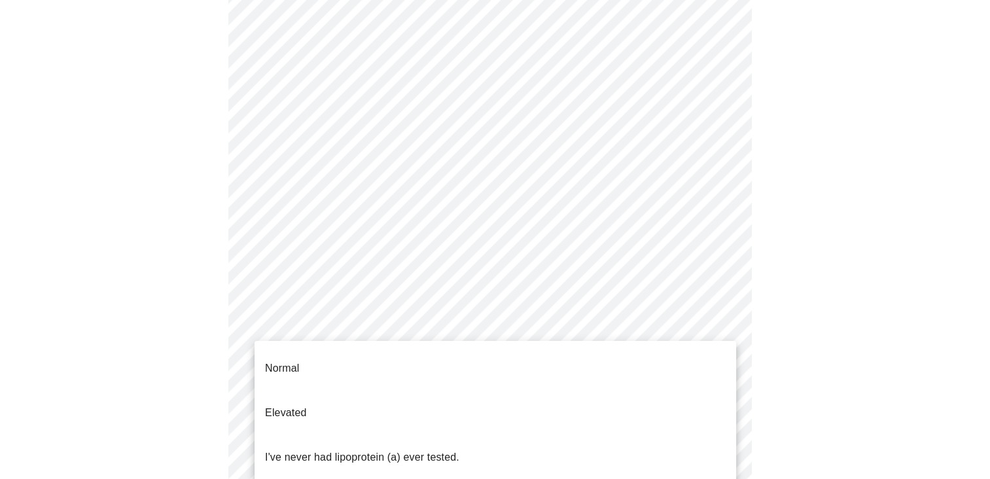
click at [468, 325] on body "MyMenopauseRx Appointments Messaging Labs Uploads Medications Community Refer a…" at bounding box center [494, 357] width 979 height 966
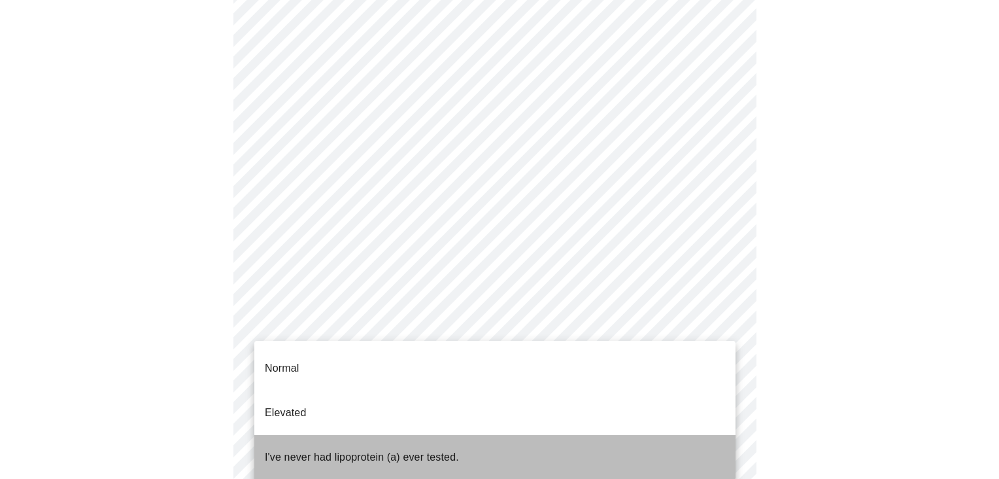
click at [420, 449] on p "I've never had lipoprotein (a) ever tested." at bounding box center [362, 457] width 194 height 16
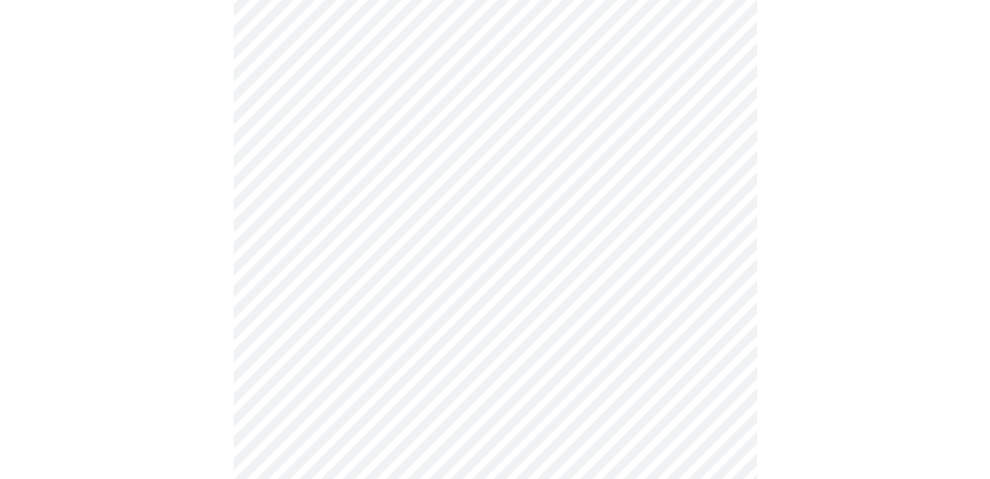
scroll to position [3401, 0]
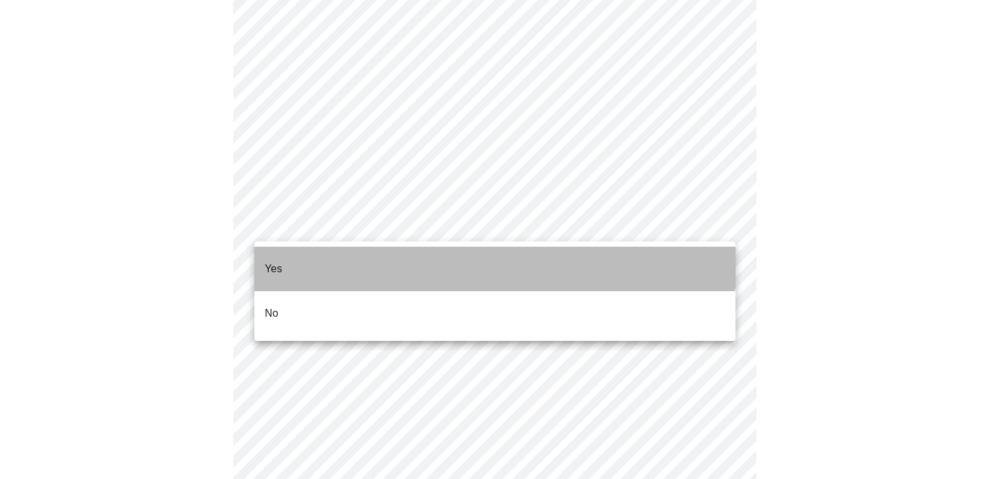
click at [371, 255] on li "Yes" at bounding box center [494, 269] width 481 height 44
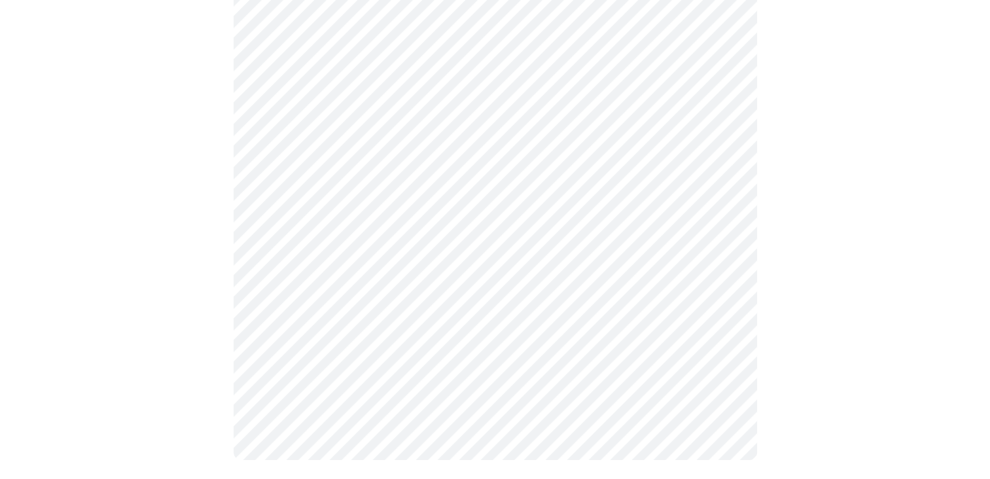
scroll to position [777, 0]
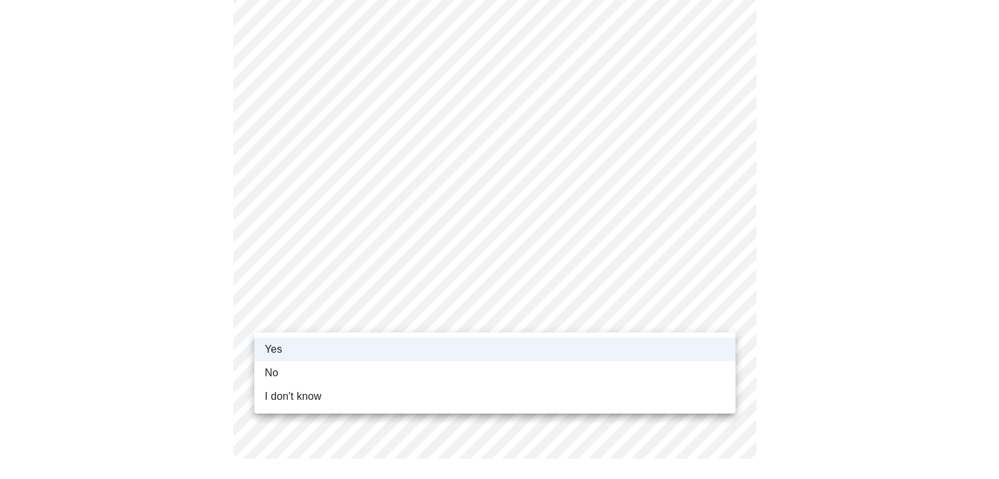
click at [366, 314] on div at bounding box center [499, 239] width 999 height 479
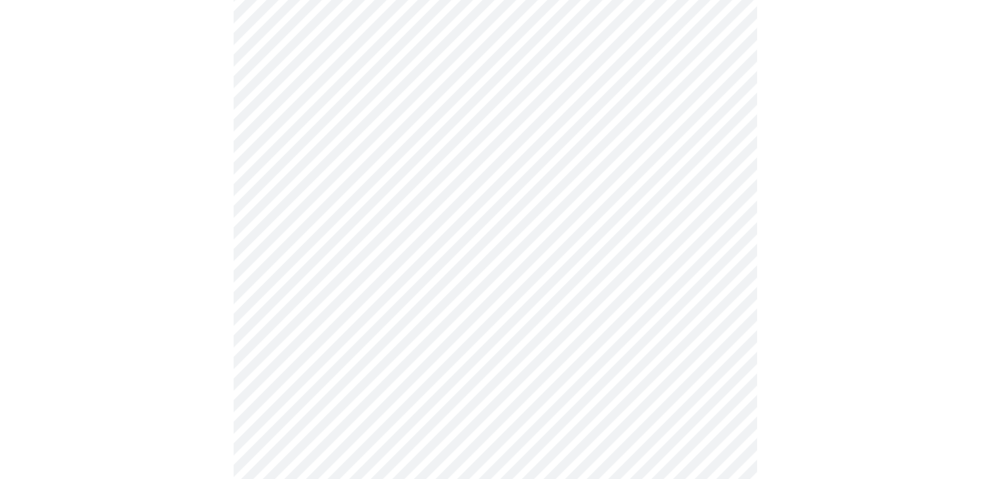
scroll to position [262, 0]
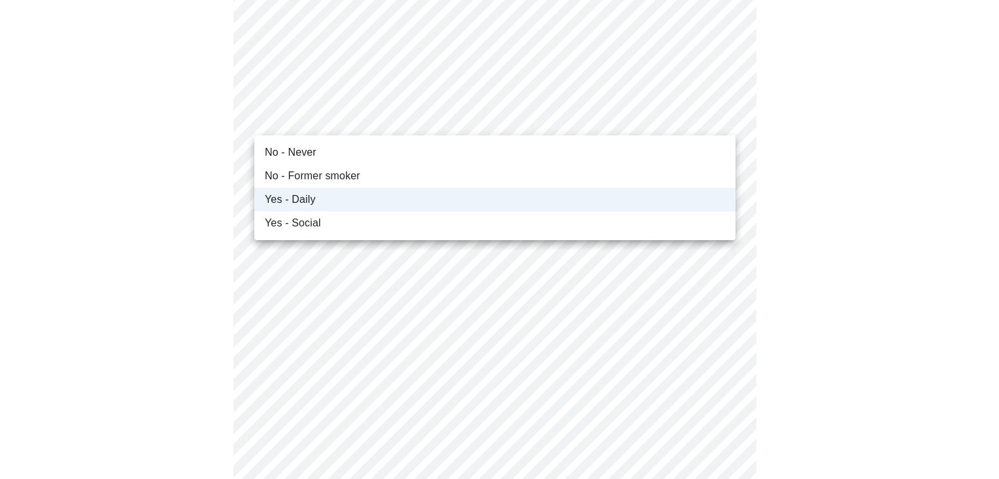
drag, startPoint x: 324, startPoint y: 146, endPoint x: 338, endPoint y: 173, distance: 29.5
click at [338, 173] on ul "No - Never No - Former smoker Yes - Daily Yes - Social" at bounding box center [494, 187] width 481 height 105
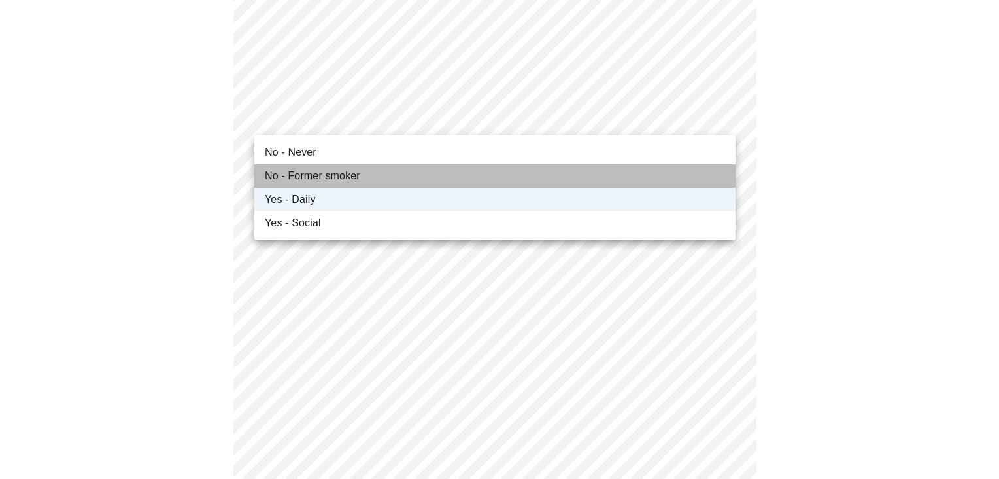
click at [337, 173] on span "No - Former smoker" at bounding box center [312, 176] width 95 height 16
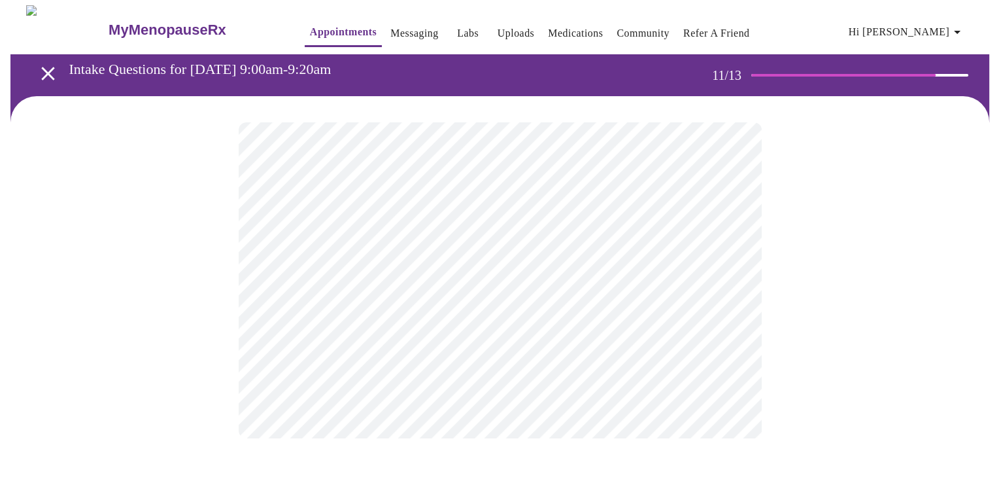
scroll to position [0, 0]
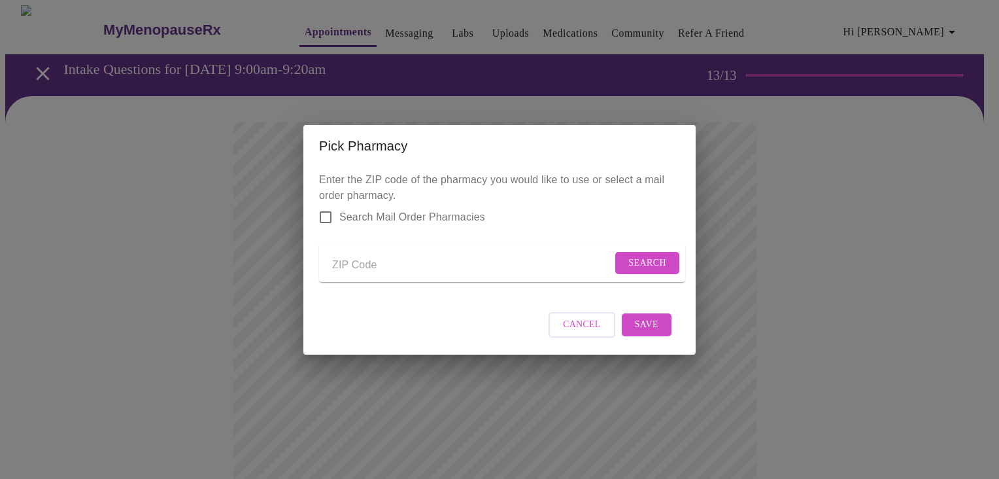
click at [414, 269] on input "Send a message to your care team" at bounding box center [472, 265] width 280 height 21
type input "30269"
click at [671, 267] on button "Search" at bounding box center [647, 263] width 64 height 23
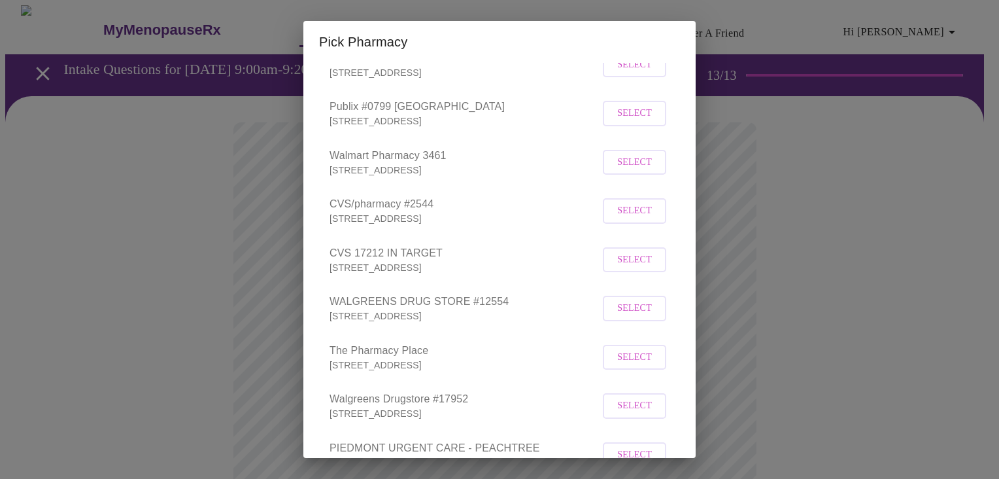
scroll to position [93, 0]
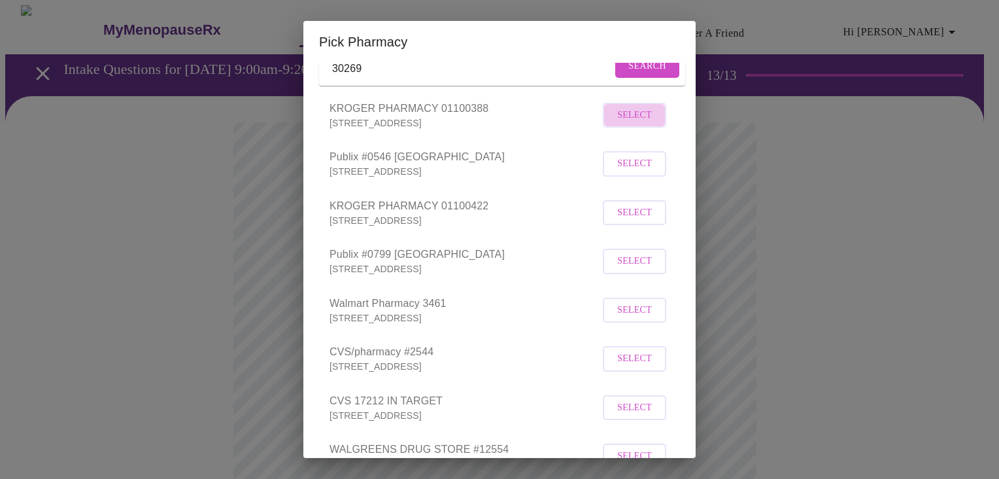
click at [604, 128] on button "Select" at bounding box center [634, 116] width 63 height 26
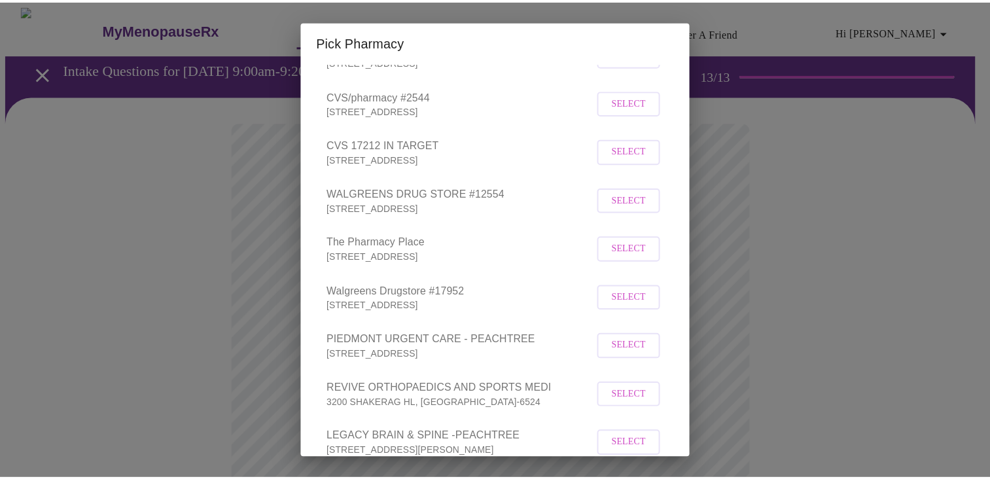
scroll to position [484, 0]
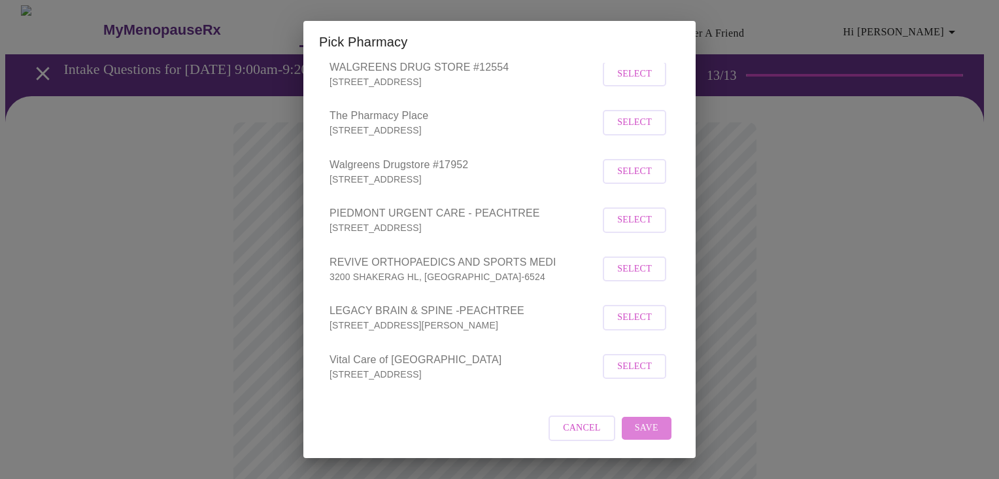
click at [644, 426] on span "Save" at bounding box center [647, 428] width 24 height 16
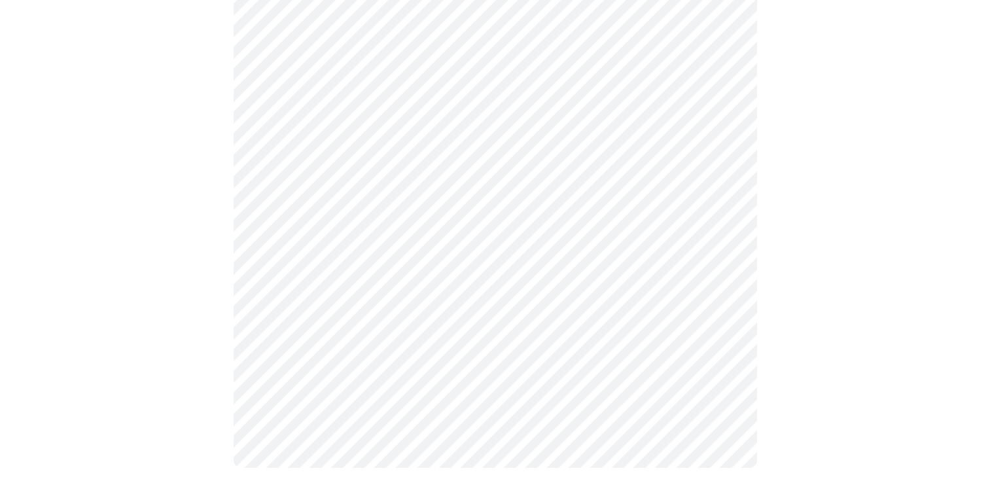
scroll to position [625, 0]
